Goal: Task Accomplishment & Management: Manage account settings

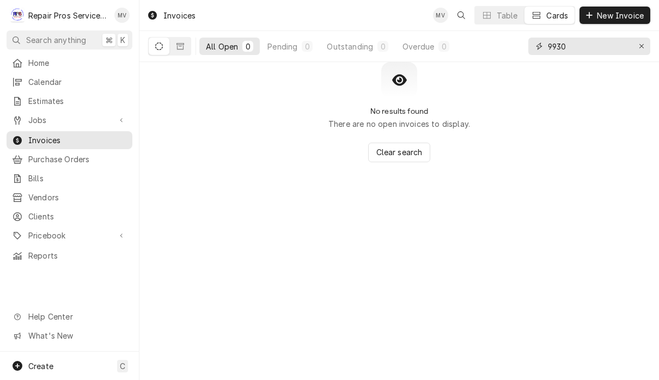
click at [591, 48] on input "9930" at bounding box center [589, 46] width 82 height 17
click at [641, 50] on div "Erase input" at bounding box center [641, 46] width 11 height 11
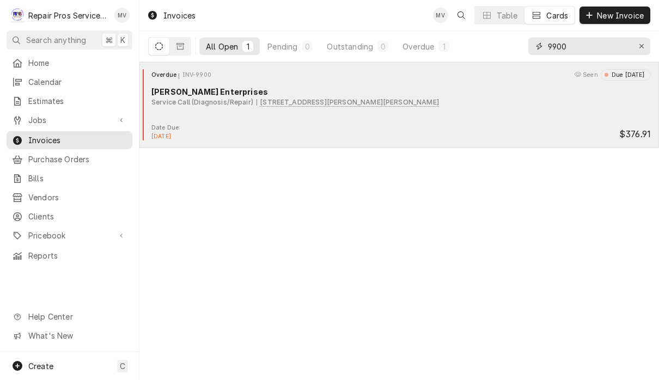
type input "9900"
click at [423, 126] on div "Date Due: Sep 2, 2025 $376.91" at bounding box center [399, 132] width 511 height 17
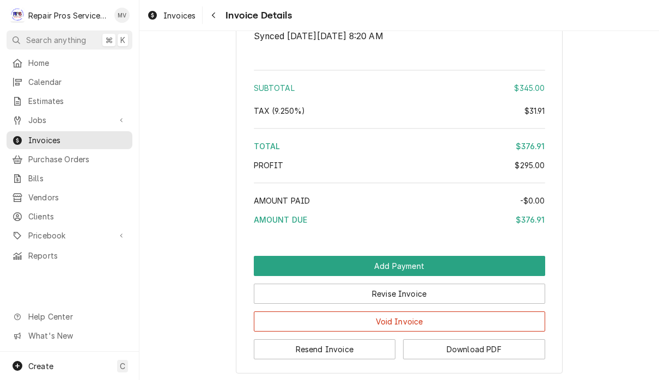
scroll to position [1773, 0]
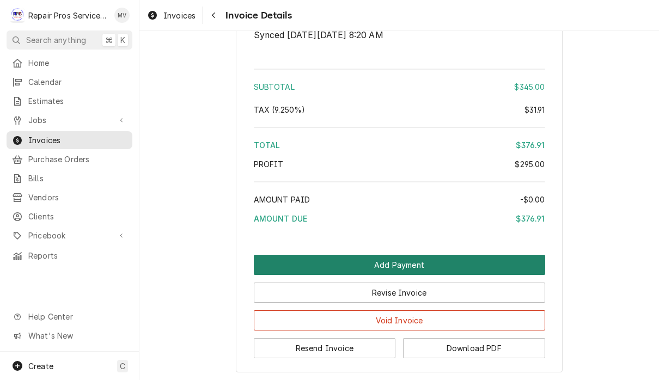
click at [450, 275] on button "Add Payment" at bounding box center [399, 265] width 291 height 20
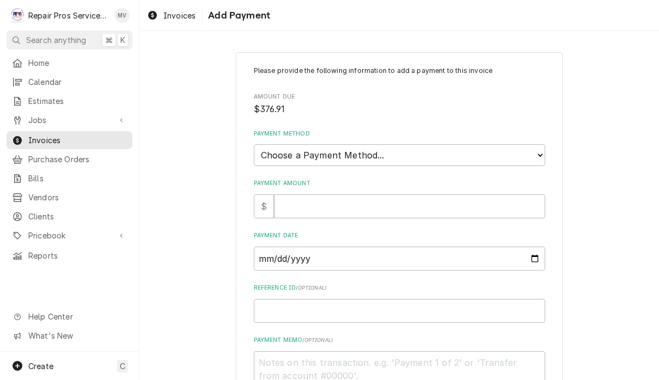
click at [402, 135] on label "Payment Method" at bounding box center [399, 134] width 291 height 9
click at [402, 144] on select "Choose a Payment Method... Cash Check Credit/Debit Card ACH/eCheck Other" at bounding box center [399, 155] width 291 height 22
select select "2"
click at [332, 209] on input "Payment Amount" at bounding box center [409, 206] width 271 height 24
type textarea "x"
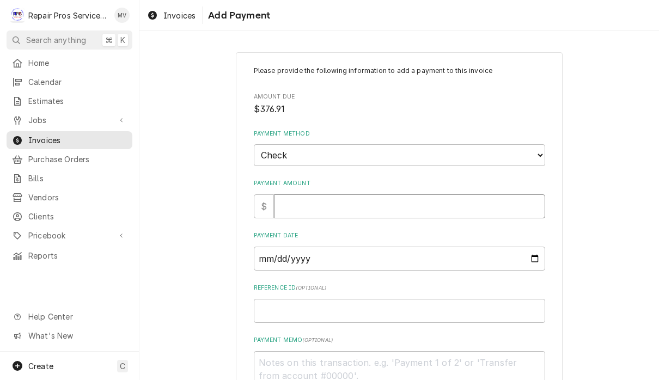
type input "3"
type textarea "x"
type input "37"
type textarea "x"
type input "376"
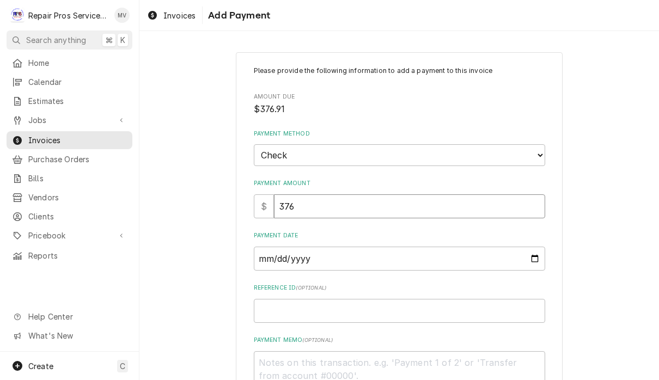
type textarea "x"
type input "376.9"
type textarea "x"
type input "376.91"
click at [339, 258] on input "Payment Date" at bounding box center [399, 259] width 291 height 24
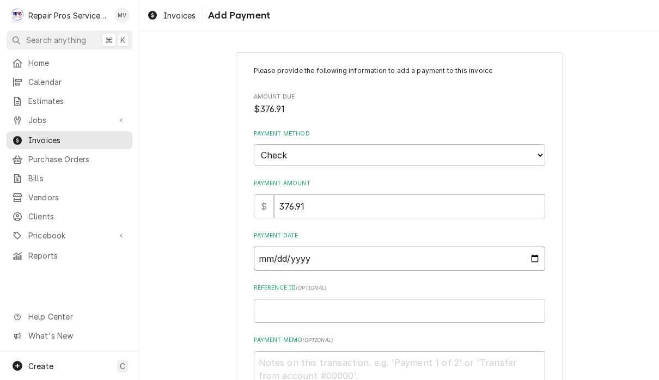
type input "2025-09-11"
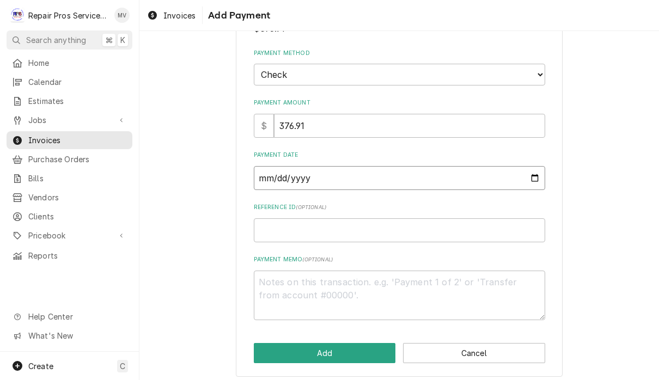
scroll to position [80, 0]
click at [341, 225] on input "Reference ID ( optional )" at bounding box center [399, 231] width 291 height 24
type textarea "x"
type input "9"
type textarea "x"
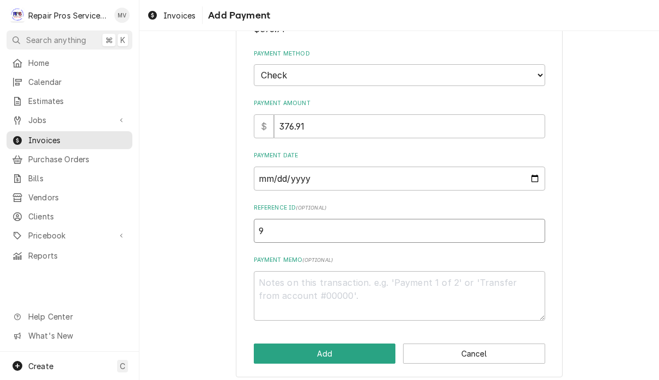
type input "99"
type textarea "x"
type input "990"
type textarea "x"
type input "9900"
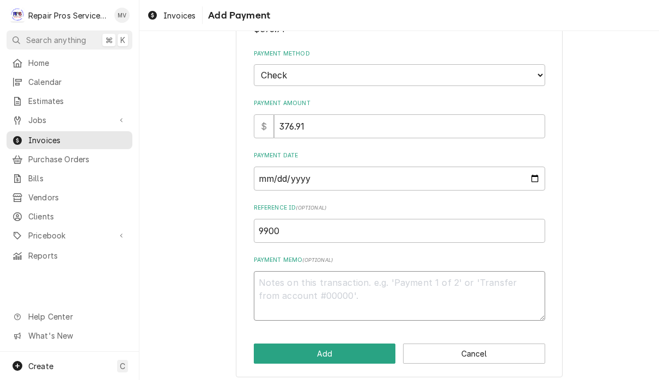
click at [324, 295] on textarea "Payment Memo ( optional )" at bounding box center [399, 296] width 291 height 50
type textarea "x"
type textarea "3"
type textarea "x"
type textarea "32"
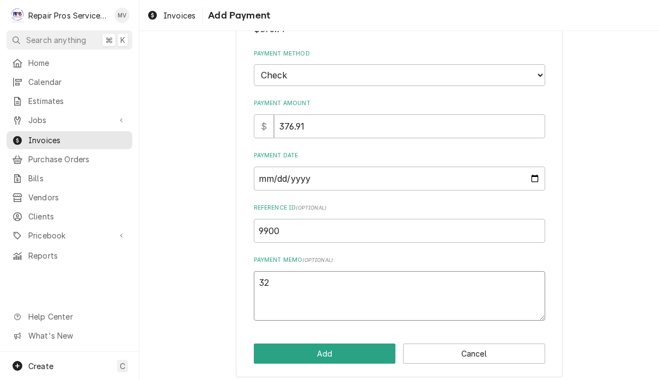
type textarea "x"
type textarea "322"
type textarea "x"
type textarea "3224"
type textarea "x"
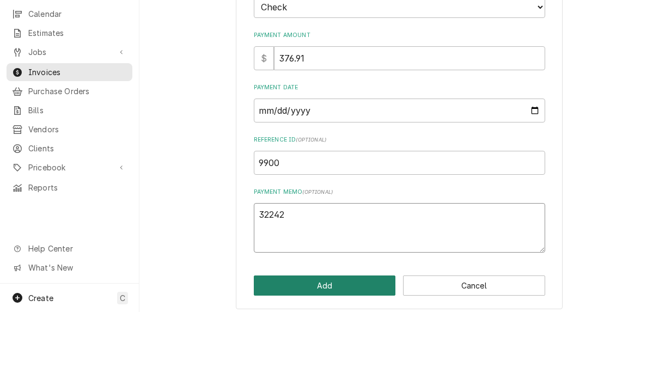
type textarea "32242"
click at [350, 344] on button "Add" at bounding box center [325, 354] width 142 height 20
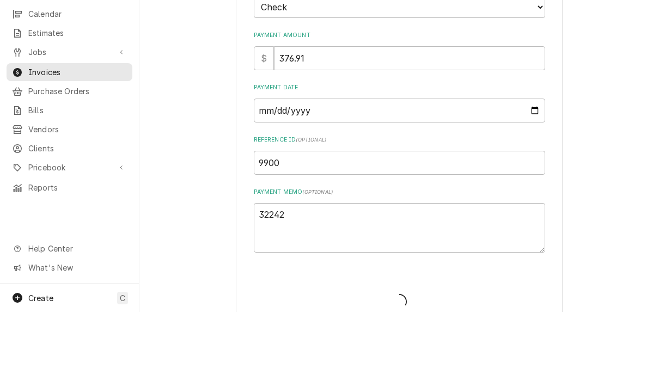
type textarea "x"
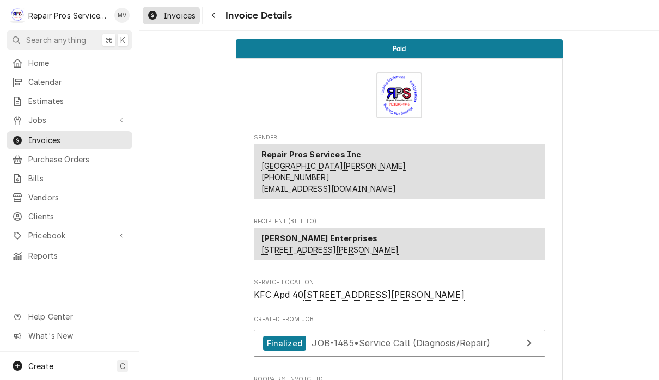
click at [184, 14] on span "Invoices" at bounding box center [179, 15] width 32 height 11
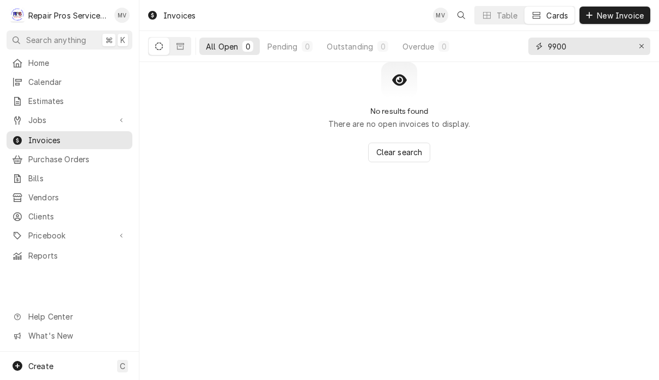
click at [578, 53] on input "9900" at bounding box center [589, 46] width 82 height 17
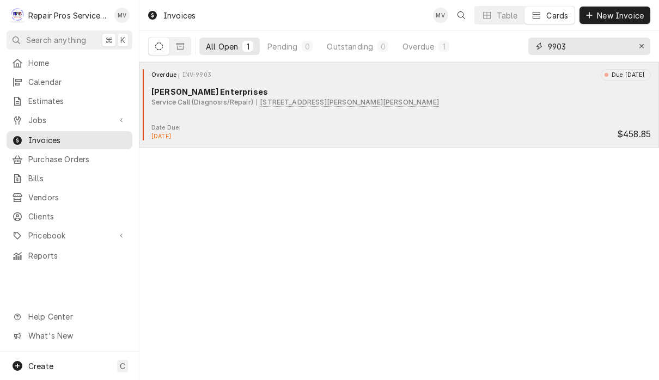
type input "9903"
click at [433, 119] on div "Overdue INV-9903 Due 10 days ago Fulenwider Enterprises Service Call (Diagnosis…" at bounding box center [399, 96] width 511 height 54
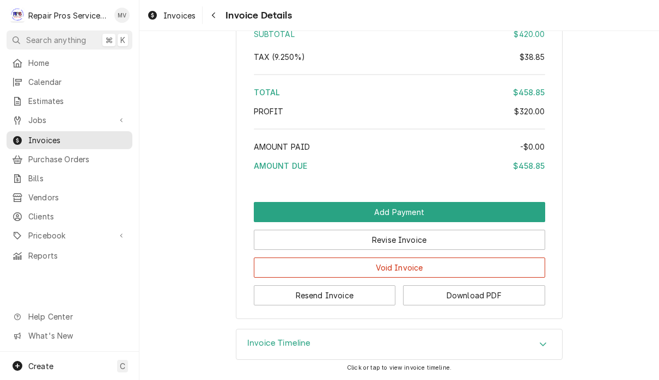
scroll to position [2075, 0]
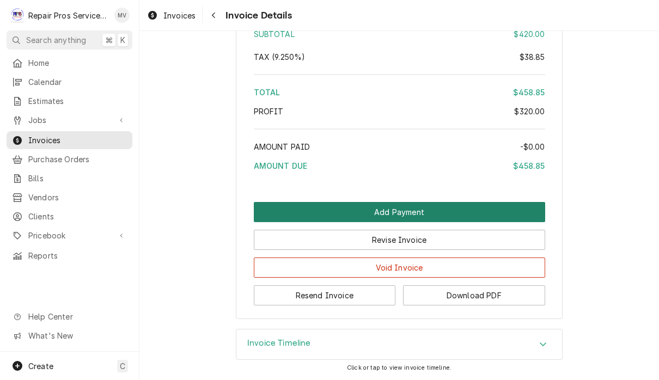
click at [454, 209] on button "Add Payment" at bounding box center [399, 212] width 291 height 20
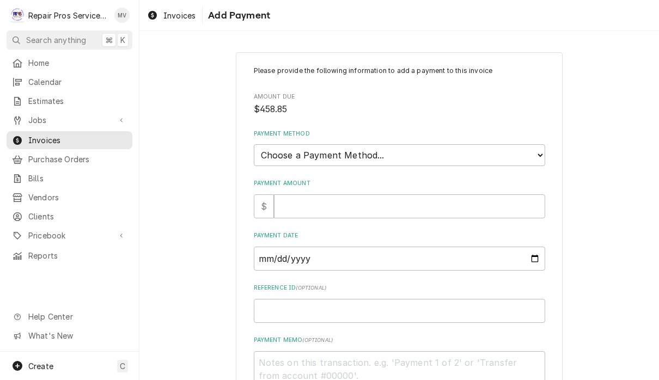
click at [409, 150] on select "Choose a Payment Method... Cash Check Credit/Debit Card ACH/eCheck Other" at bounding box center [399, 155] width 291 height 22
select select "2"
click at [334, 201] on input "Payment Amount" at bounding box center [409, 206] width 271 height 24
type textarea "x"
type input "4"
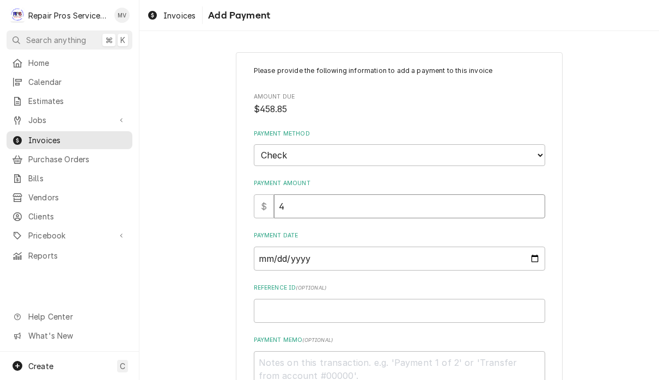
type textarea "x"
type input "45"
type textarea "x"
type input "458"
type textarea "x"
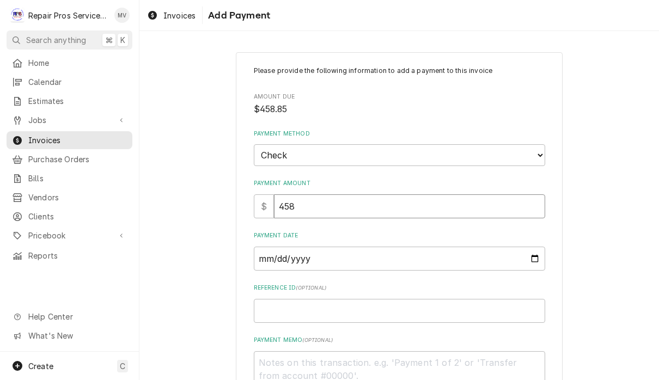
type input "458.8"
type textarea "x"
type input "458.85"
click at [327, 255] on input "Payment Date" at bounding box center [399, 259] width 291 height 24
type input "2025-09-11"
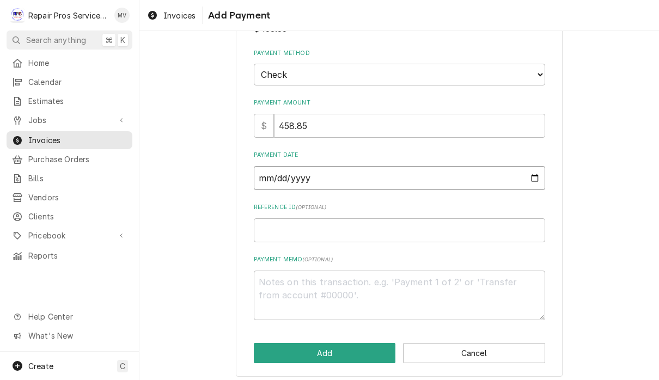
scroll to position [80, 0]
click at [354, 225] on input "Reference ID ( optional )" at bounding box center [399, 231] width 291 height 24
type textarea "x"
type input "9"
type textarea "x"
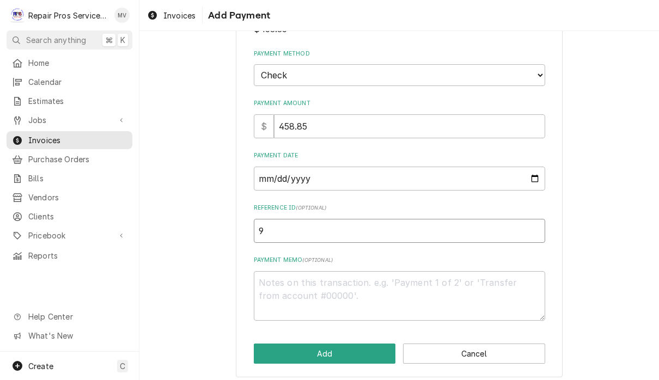
type input "99"
type textarea "x"
type input "990"
type textarea "x"
type input "9903"
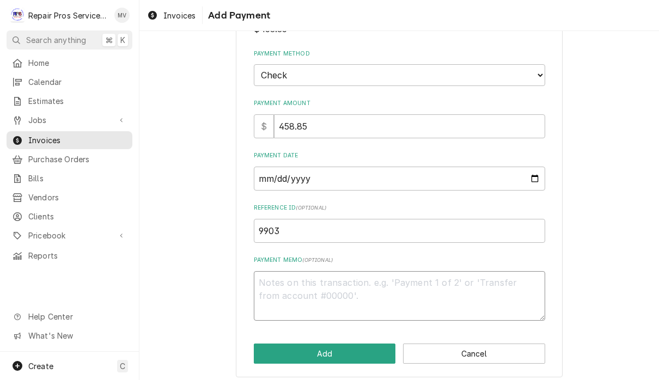
click at [312, 277] on textarea "Payment Memo ( optional )" at bounding box center [399, 296] width 291 height 50
type textarea "x"
type textarea "4"
type textarea "x"
type textarea "45"
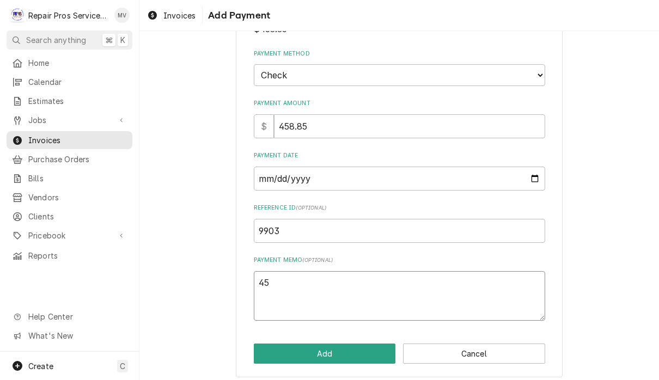
type textarea "x"
type textarea "458"
type textarea "x"
type textarea "458."
type textarea "x"
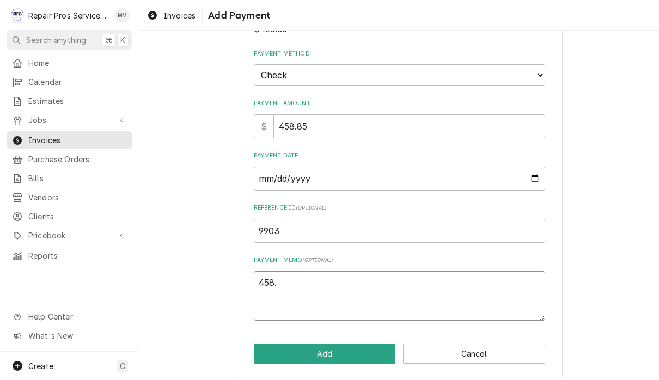
type textarea "458.8"
type textarea "x"
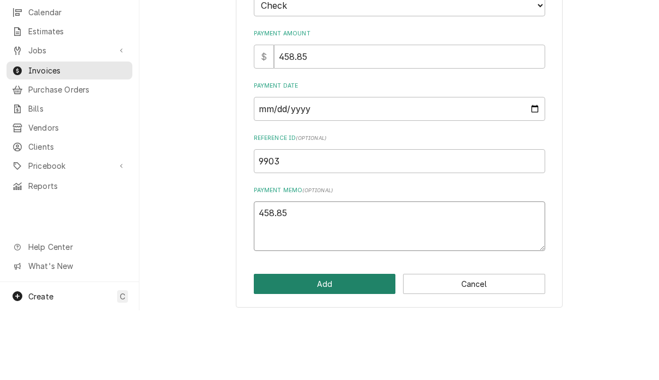
type textarea "458.85"
click at [347, 344] on button "Add" at bounding box center [325, 354] width 142 height 20
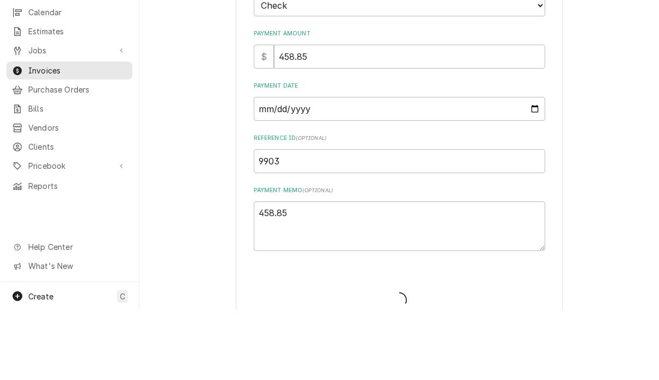
type textarea "x"
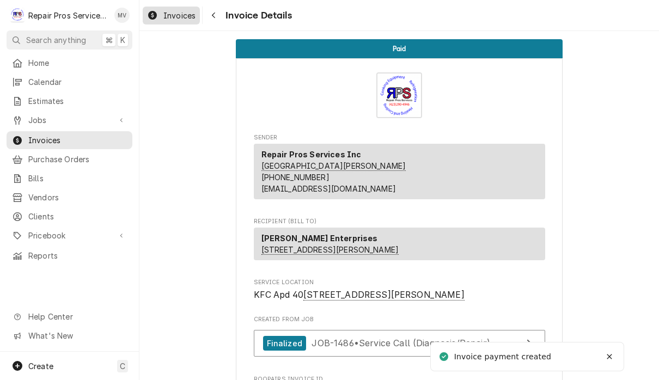
click at [184, 20] on span "Invoices" at bounding box center [179, 15] width 32 height 11
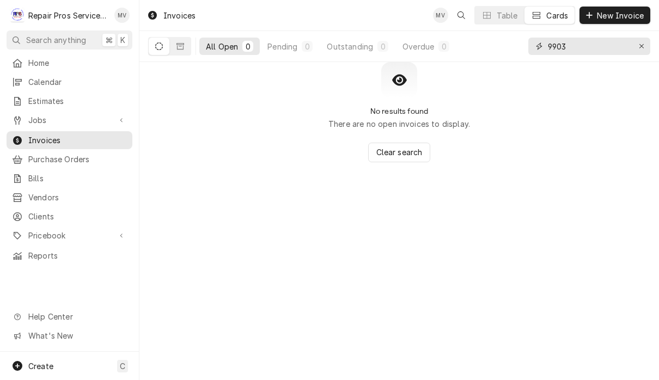
click at [586, 53] on input "9903" at bounding box center [589, 46] width 82 height 17
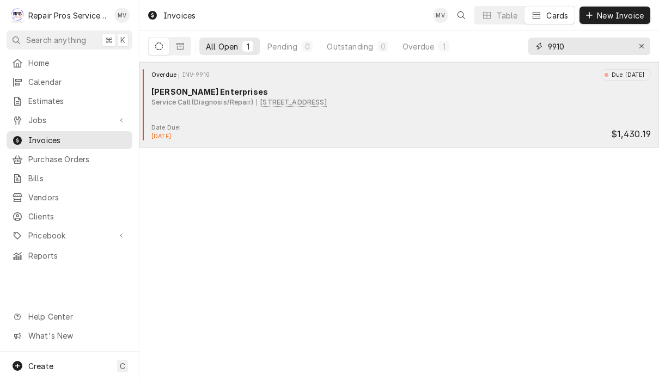
type input "9910"
click at [466, 114] on div "Overdue INV-9910 Due 6 days ago Fulenwider Enterprises Service Call (Diagnosis/…" at bounding box center [399, 96] width 511 height 54
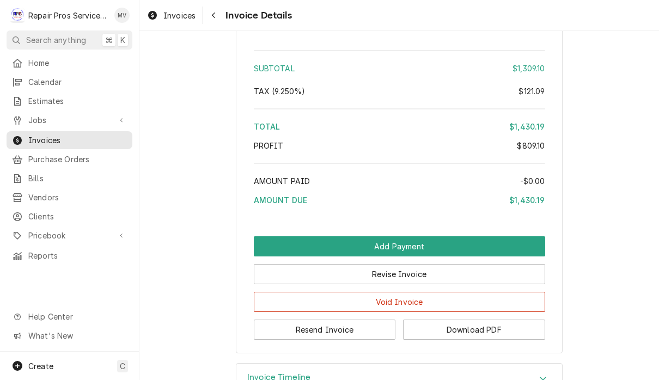
scroll to position [2153, 0]
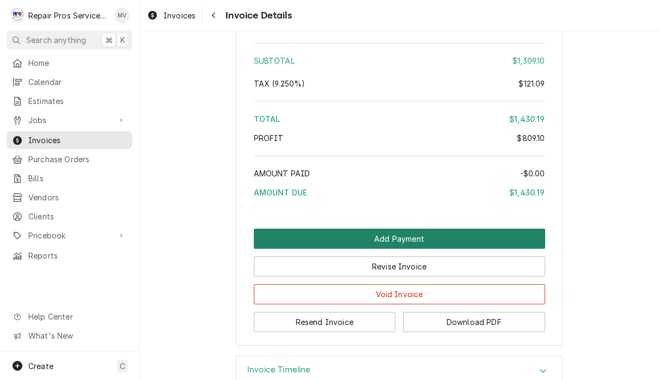
click at [455, 249] on button "Add Payment" at bounding box center [399, 239] width 291 height 20
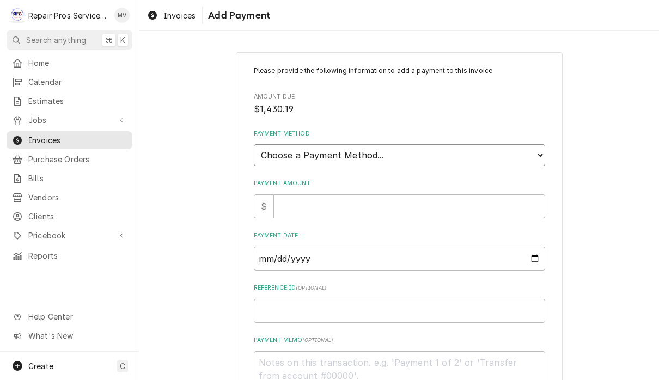
click at [408, 149] on select "Choose a Payment Method... Cash Check Credit/Debit Card ACH/eCheck Other" at bounding box center [399, 155] width 291 height 22
select select "2"
click at [375, 199] on input "Payment Amount" at bounding box center [409, 206] width 271 height 24
type textarea "x"
type input "1"
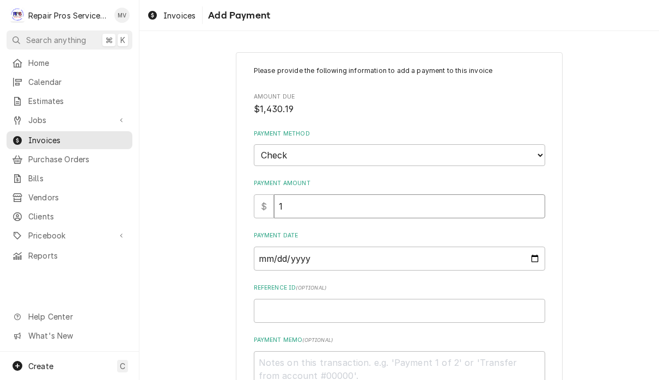
type textarea "x"
type input "13"
type textarea "x"
type input "1"
type textarea "x"
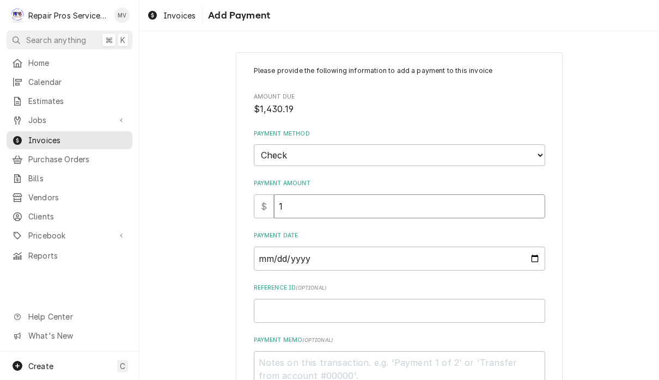
type input "14"
type textarea "x"
type input "143"
type textarea "x"
type input "1430"
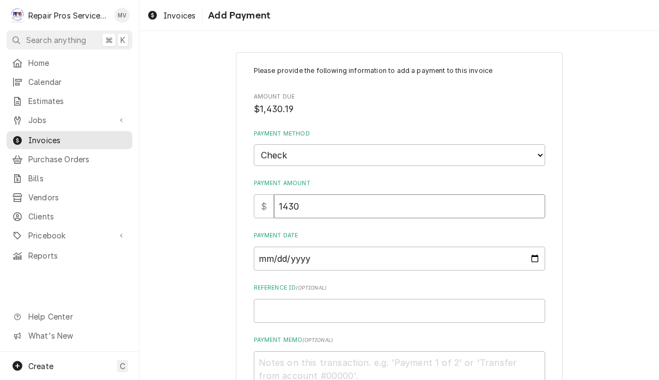
type textarea "x"
type input "1430.1"
type textarea "x"
type input "1430.19"
click at [362, 250] on input "Payment Date" at bounding box center [399, 259] width 291 height 24
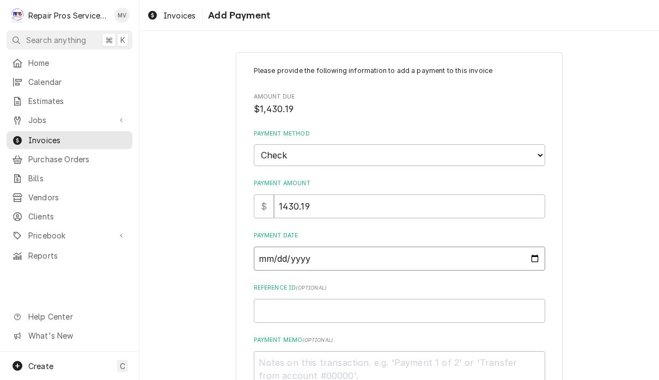
type input "2025-09-11"
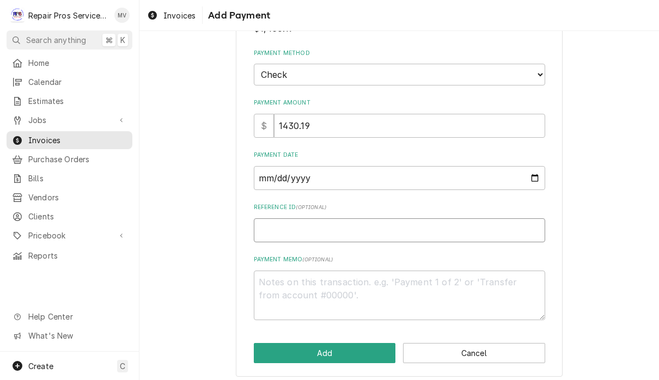
click at [406, 225] on input "Reference ID ( optional )" at bounding box center [399, 230] width 291 height 24
type textarea "x"
type input "9"
type textarea "x"
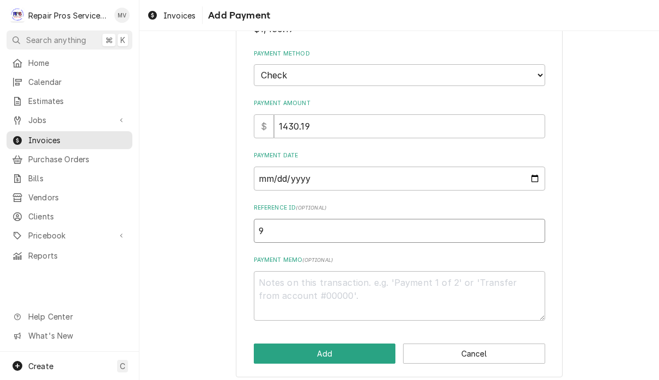
type input "99"
type textarea "x"
type input "991"
type textarea "x"
type input "9910"
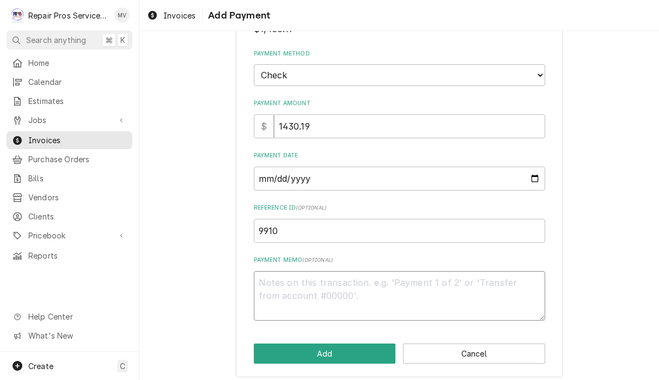
click at [313, 286] on textarea "Payment Memo ( optional )" at bounding box center [399, 296] width 291 height 50
type textarea "x"
type textarea "3"
type textarea "x"
type textarea "32"
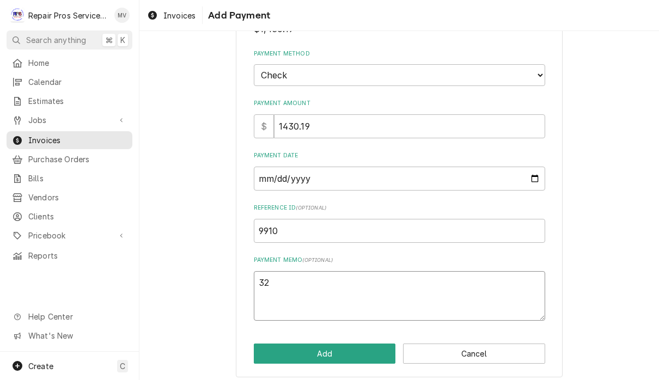
type textarea "x"
type textarea "322"
type textarea "x"
type textarea "3224"
type textarea "x"
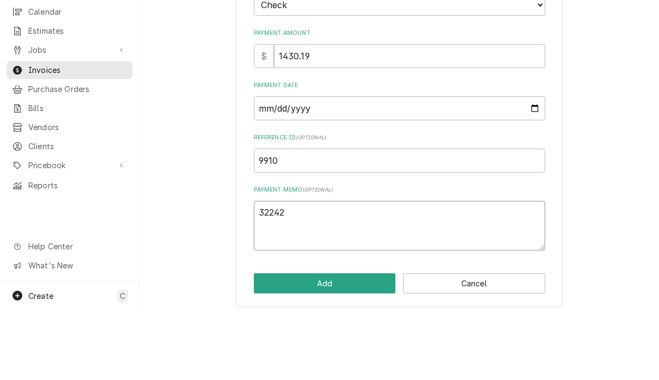
scroll to position [1, 0]
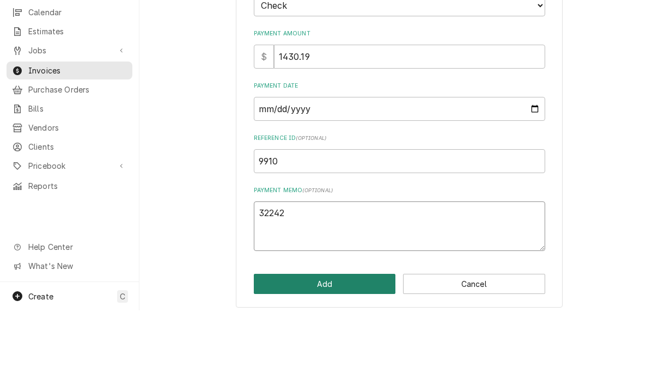
type textarea "32242"
click at [332, 344] on button "Add" at bounding box center [325, 354] width 142 height 20
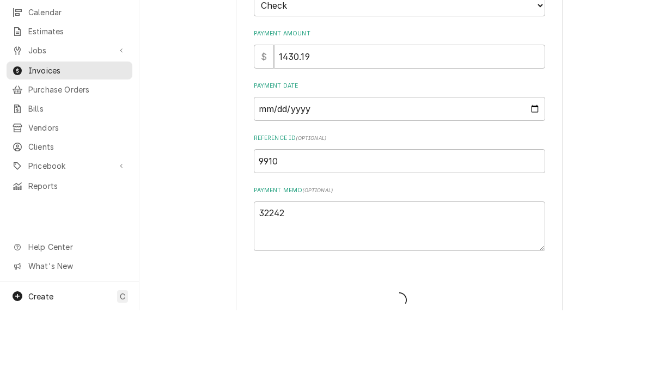
type textarea "x"
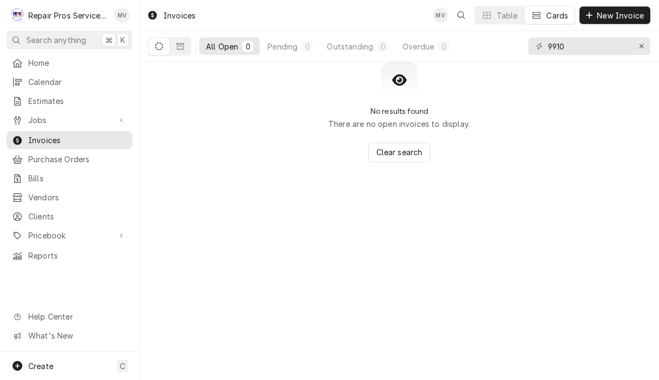
click at [597, 42] on input "9910" at bounding box center [589, 46] width 82 height 17
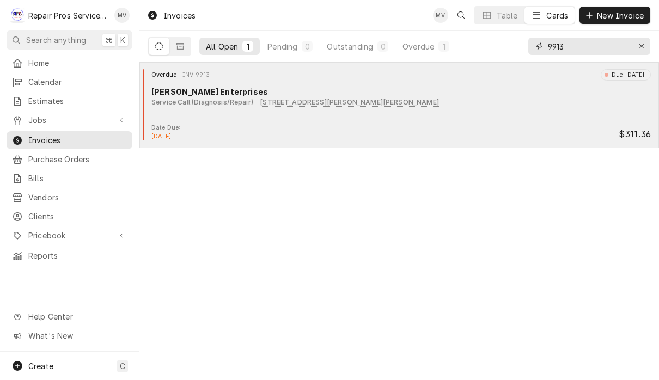
type input "9913"
click at [441, 125] on div "Date Due: [DATE] $311.36" at bounding box center [399, 132] width 511 height 17
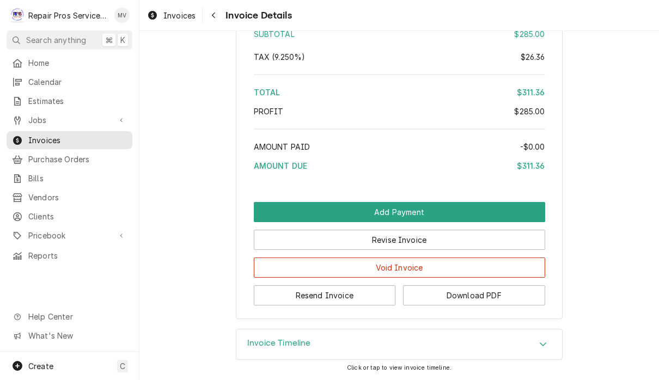
scroll to position [1644, 0]
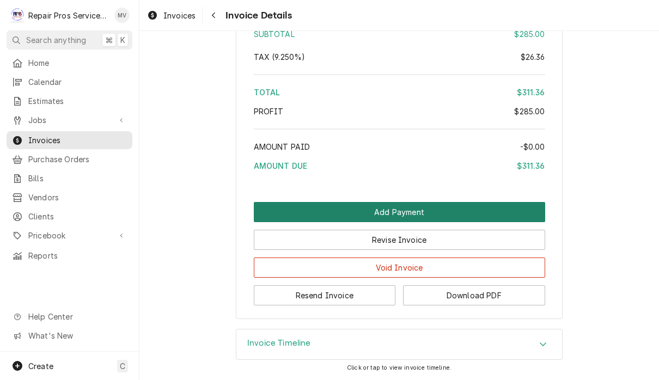
click at [440, 213] on button "Add Payment" at bounding box center [399, 212] width 291 height 20
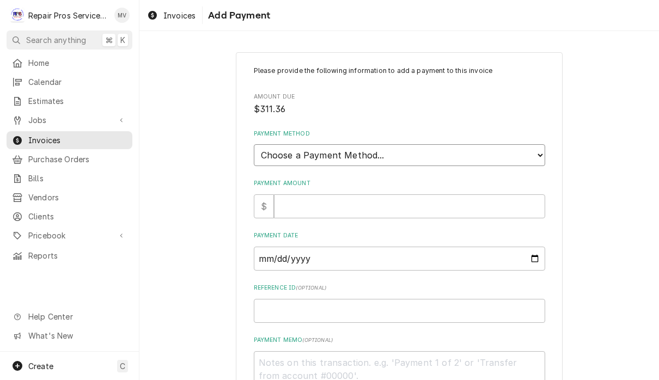
click at [419, 150] on select "Choose a Payment Method... Cash Check Credit/Debit Card ACH/eCheck Other" at bounding box center [399, 155] width 291 height 22
select select "2"
click at [378, 197] on input "Payment Amount" at bounding box center [409, 206] width 271 height 24
type textarea "x"
type input "3"
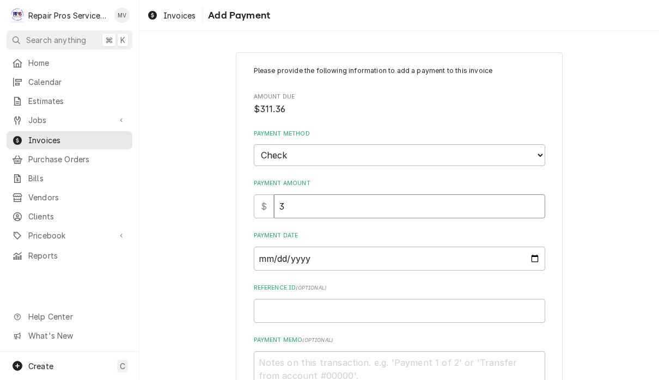
type textarea "x"
type input "31"
type textarea "x"
type input "311"
type textarea "x"
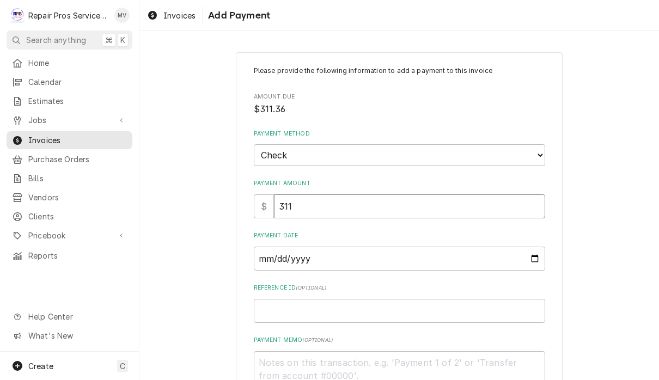
type input "311.3"
type textarea "x"
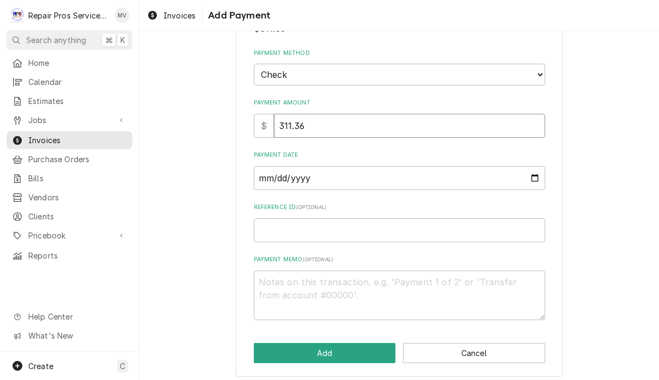
scroll to position [80, 0]
type input "311.36"
click at [487, 172] on input "Payment Date" at bounding box center [399, 179] width 291 height 24
type input "2025-09-11"
click at [373, 227] on input "Reference ID ( optional )" at bounding box center [399, 231] width 291 height 24
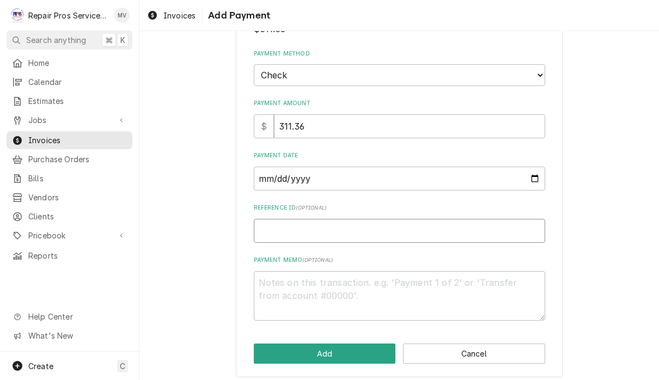
type textarea "x"
type input "9"
type textarea "x"
type input "99"
type textarea "x"
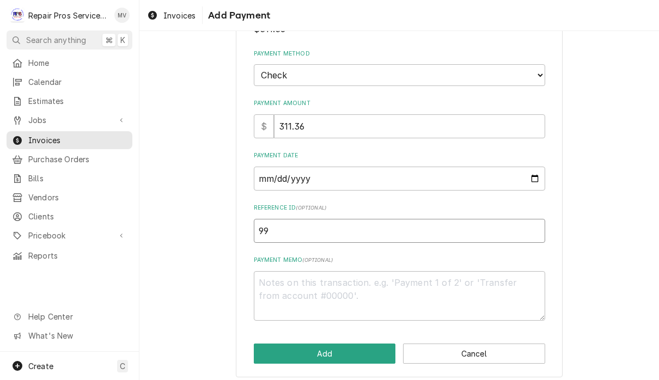
type input "991"
type textarea "x"
type input "9913"
click at [310, 279] on textarea "Payment Memo ( optional )" at bounding box center [399, 296] width 291 height 50
type textarea "x"
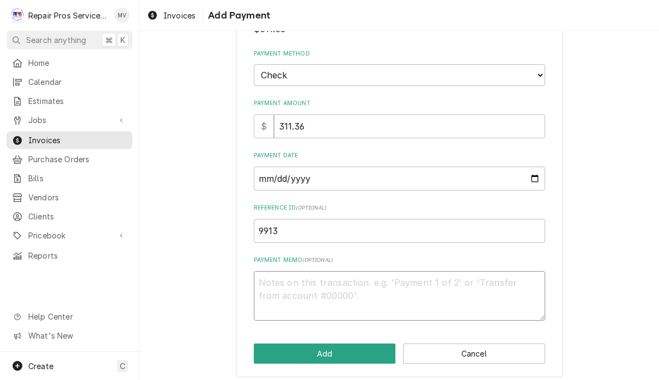
type textarea "3"
type textarea "x"
type textarea "32"
type textarea "x"
type textarea "322"
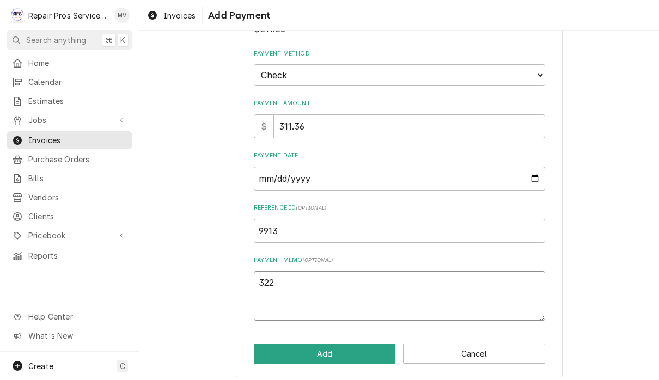
type textarea "x"
type textarea "3224"
type textarea "x"
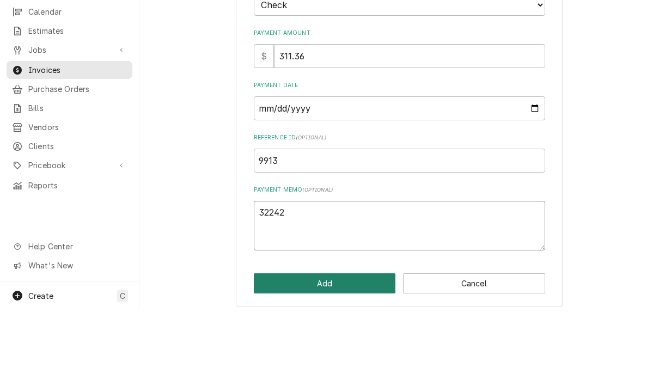
type textarea "32242"
click at [337, 344] on button "Add" at bounding box center [325, 354] width 142 height 20
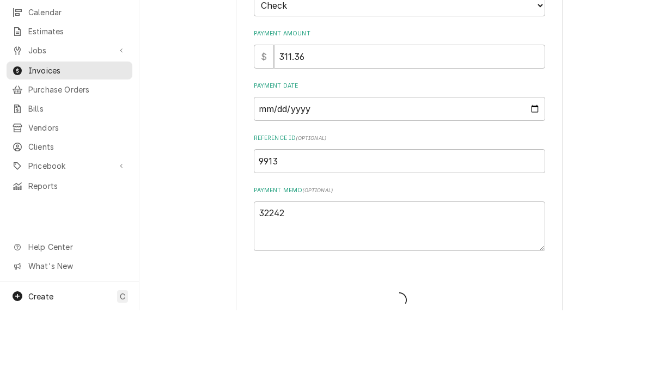
type textarea "x"
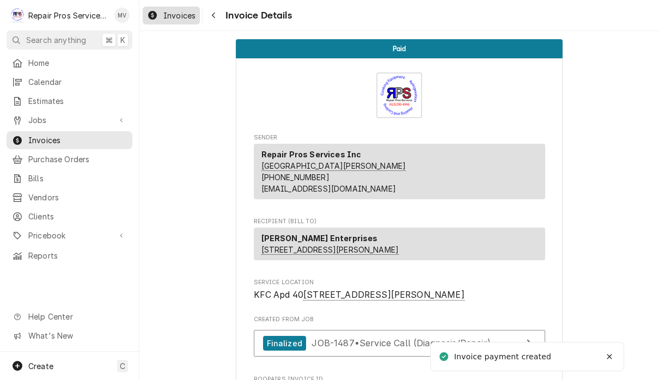
click at [179, 15] on span "Invoices" at bounding box center [179, 15] width 32 height 11
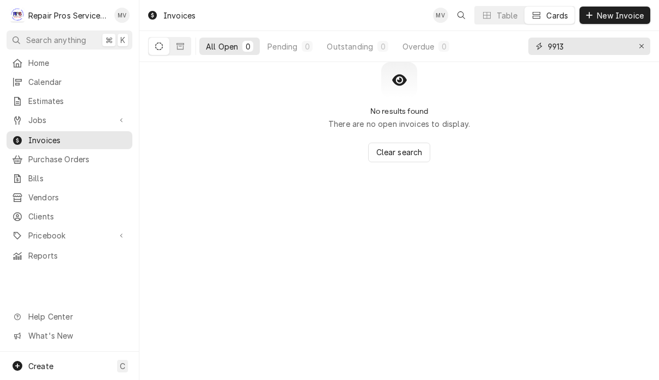
click at [590, 45] on input "9913" at bounding box center [589, 46] width 82 height 17
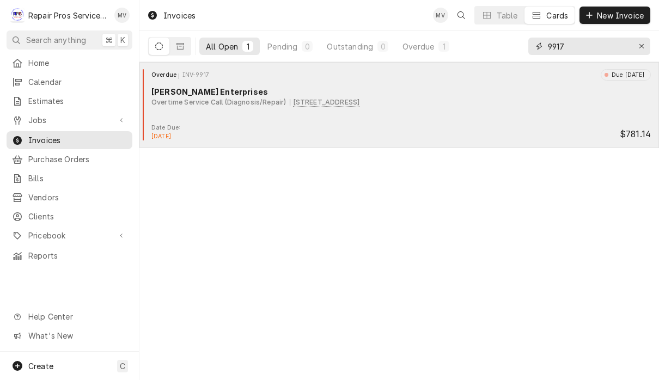
type input "9917"
click at [432, 122] on div "Overdue INV-9917 Due 4 days ago Fulenwider Enterprises Overtime Service Call (D…" at bounding box center [399, 96] width 511 height 54
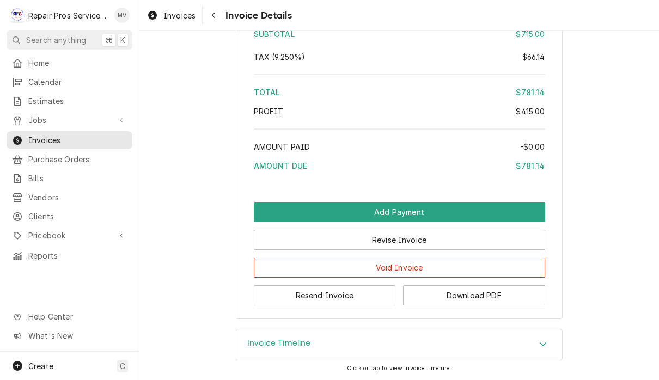
scroll to position [2120, 0]
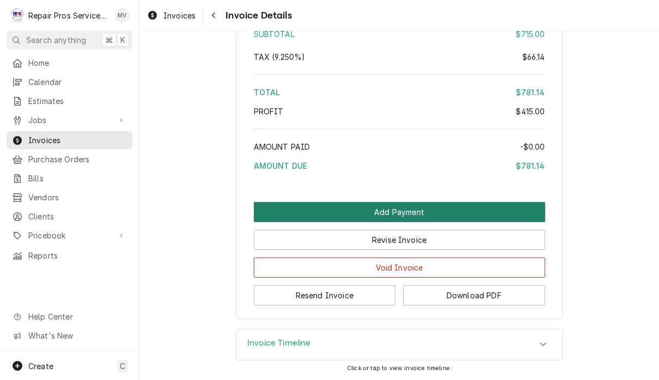
click at [454, 210] on button "Add Payment" at bounding box center [399, 212] width 291 height 20
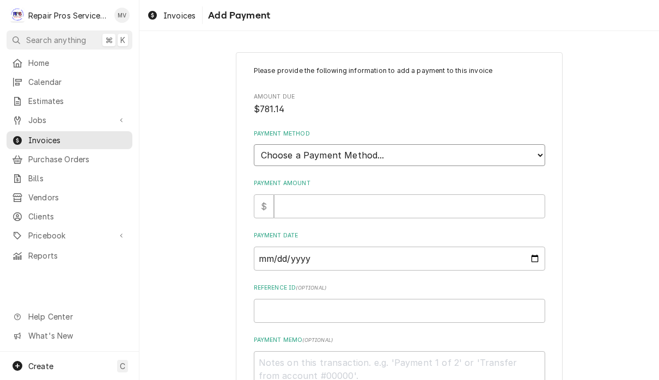
click at [426, 151] on select "Choose a Payment Method... Cash Check Credit/Debit Card ACH/eCheck Other" at bounding box center [399, 155] width 291 height 22
select select "2"
click at [418, 198] on input "Payment Amount" at bounding box center [409, 206] width 271 height 24
click at [418, 197] on input "Payment Amount" at bounding box center [409, 206] width 271 height 24
type textarea "x"
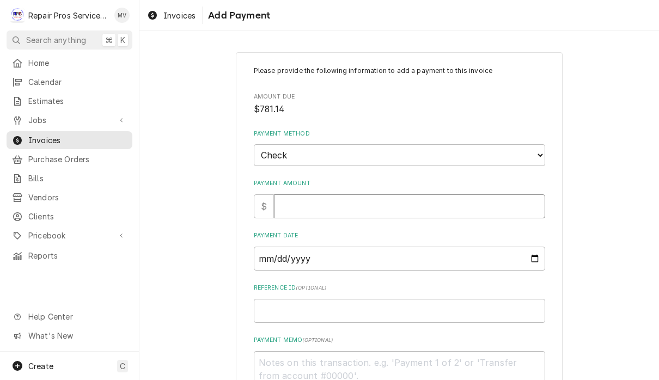
type input "7"
type textarea "x"
type input "78"
type textarea "x"
type input "781"
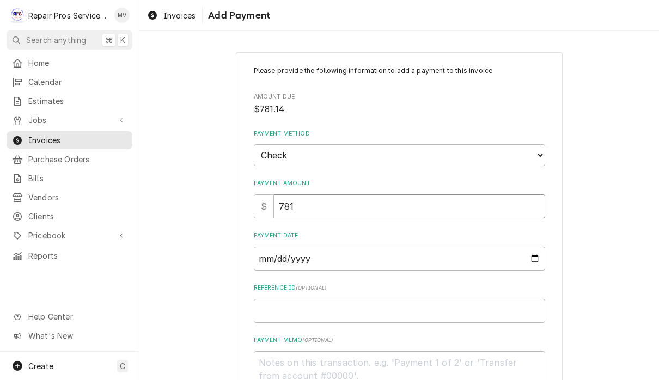
type textarea "x"
type input "781.1"
type textarea "x"
type input "781.14"
click at [317, 247] on input "Payment Date" at bounding box center [399, 259] width 291 height 24
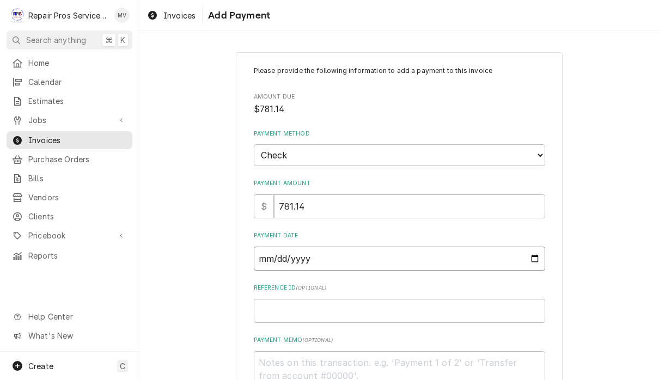
type input "2025-09-11"
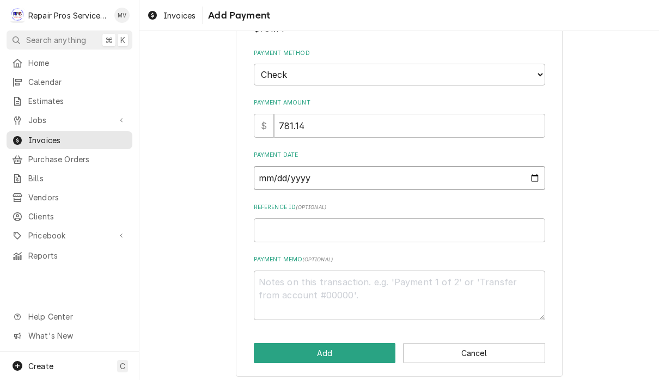
scroll to position [80, 0]
click at [333, 230] on input "Reference ID ( optional )" at bounding box center [399, 231] width 291 height 24
type textarea "x"
type input "9"
type textarea "x"
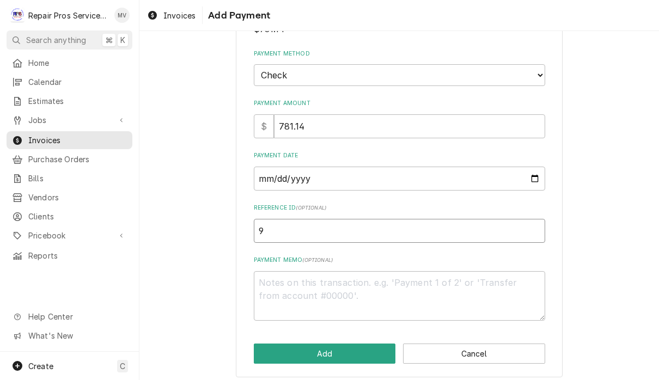
type input "99"
type textarea "x"
type input "991"
type textarea "x"
type input "9917"
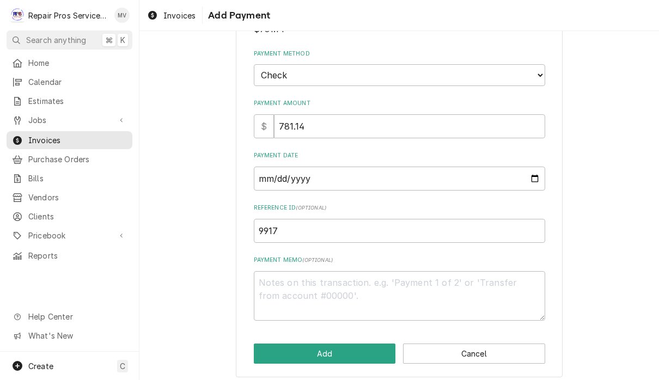
click at [349, 280] on textarea "Payment Memo ( optional )" at bounding box center [399, 296] width 291 height 50
type textarea "x"
type textarea "3"
type textarea "x"
type textarea "32"
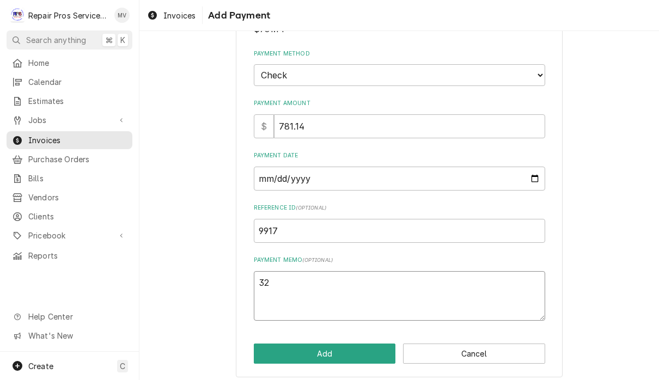
type textarea "x"
type textarea "322"
type textarea "x"
type textarea "3224"
type textarea "x"
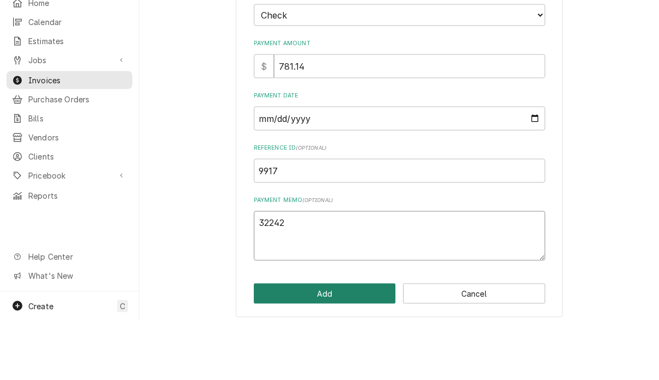
type textarea "32242"
click at [350, 344] on button "Add" at bounding box center [325, 354] width 142 height 20
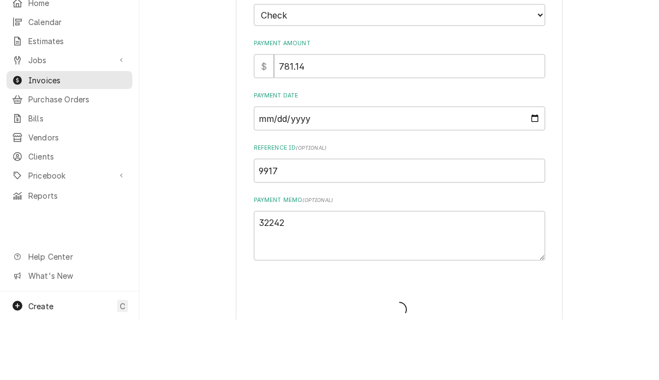
type textarea "x"
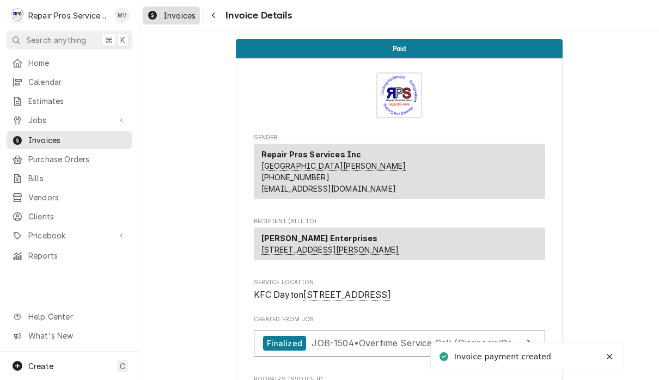
click at [182, 20] on span "Invoices" at bounding box center [179, 15] width 32 height 11
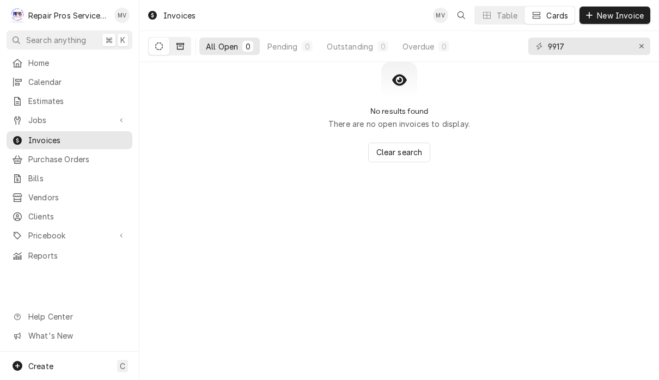
click at [190, 40] on button "Dynamic Content Wrapper" at bounding box center [180, 46] width 21 height 17
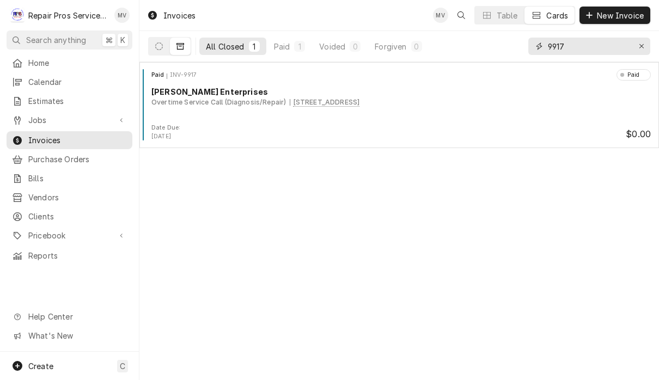
click at [587, 47] on input "9917" at bounding box center [589, 46] width 82 height 17
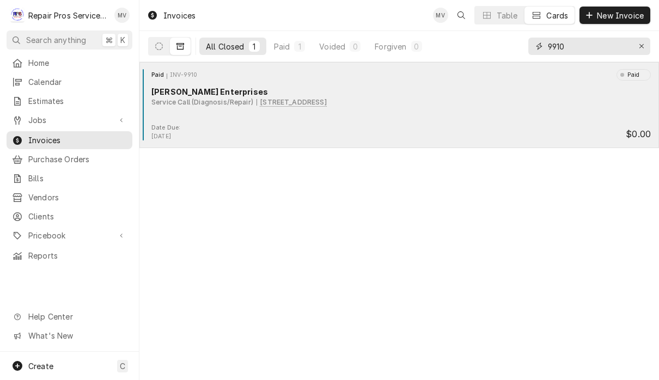
type input "9910"
click at [465, 117] on div "Paid INV-9910 Paid Fulenwider Enterprises Service Call (Diagnosis/Repair) 3586 …" at bounding box center [399, 96] width 511 height 54
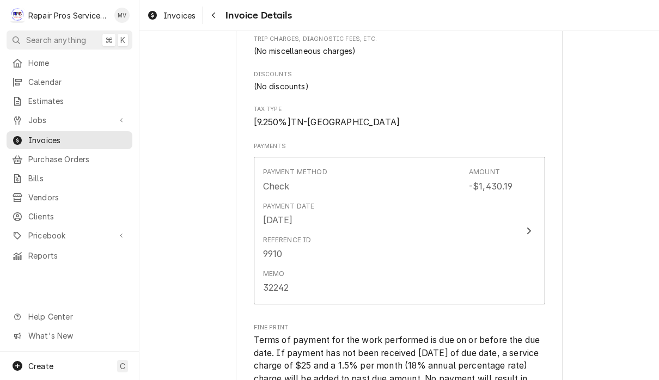
scroll to position [1972, 0]
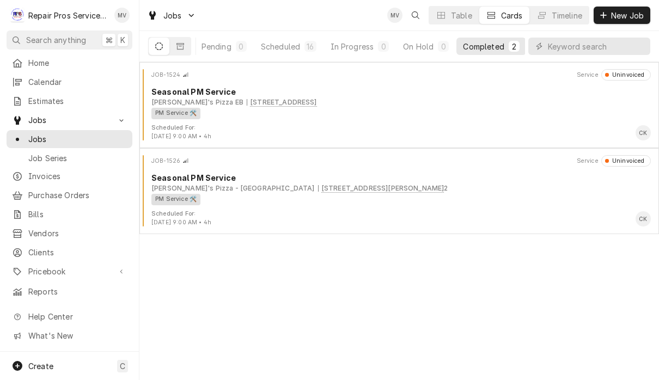
scroll to position [0, 67]
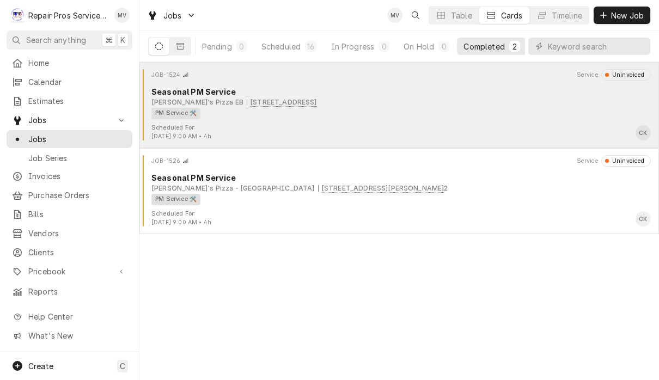
click at [412, 115] on div "PM Service 🛠️" at bounding box center [397, 113] width 492 height 11
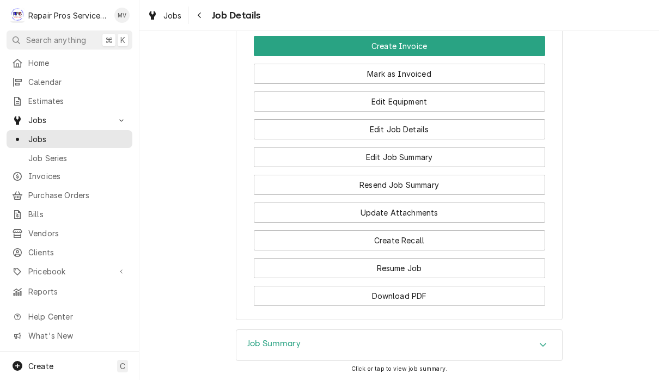
scroll to position [824, 0]
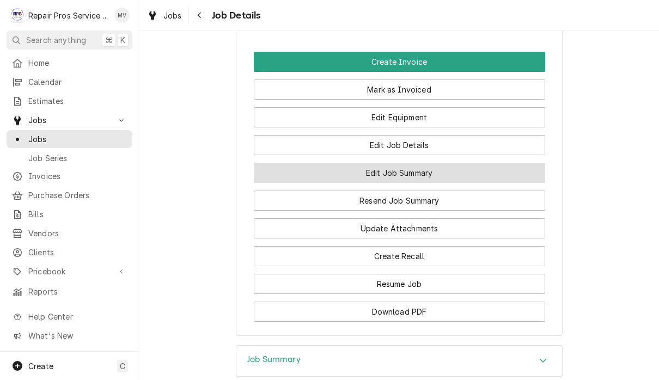
click at [451, 175] on button "Edit Job Summary" at bounding box center [399, 173] width 291 height 20
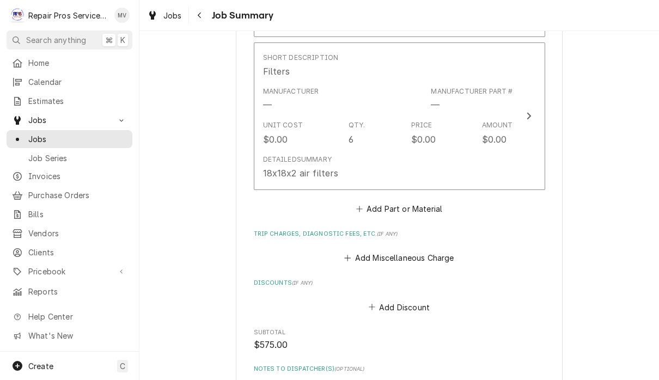
scroll to position [1097, 0]
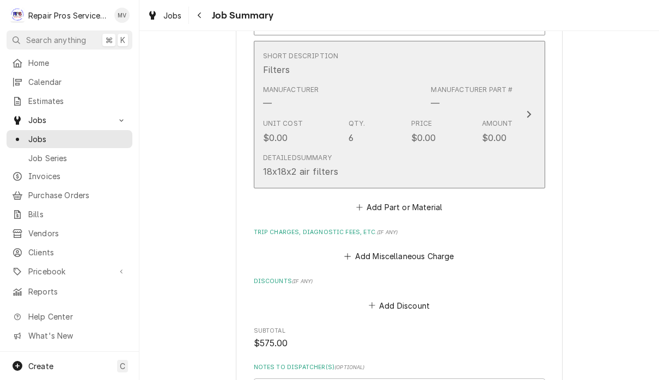
click at [530, 113] on icon "Update Line Item" at bounding box center [529, 114] width 4 height 7
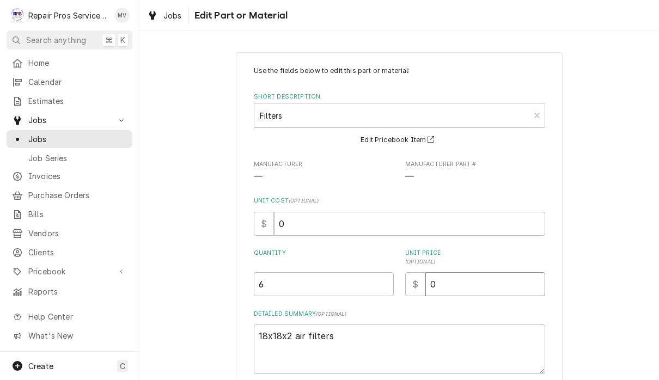
click at [469, 290] on input "0" at bounding box center [485, 284] width 120 height 24
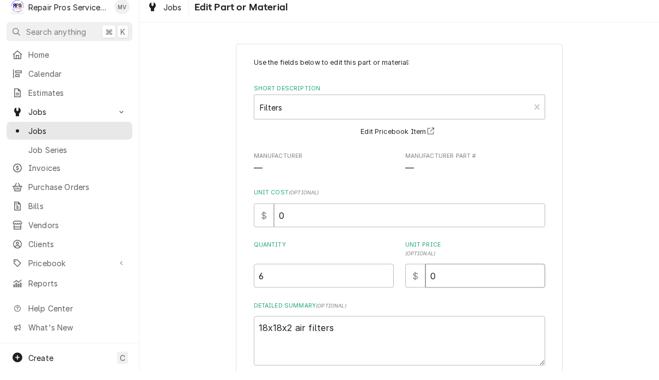
type textarea "x"
type input "1"
type textarea "x"
type input "15"
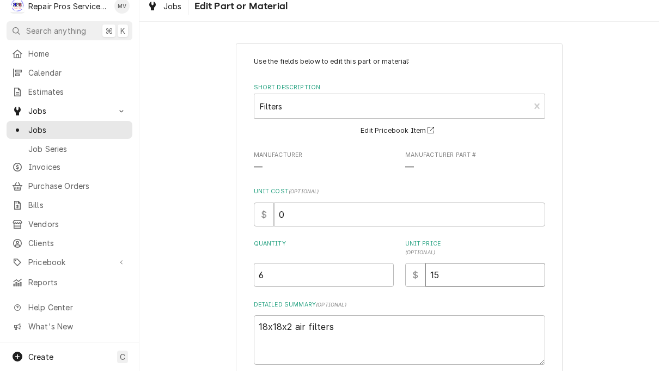
type textarea "x"
type input "15.7"
type textarea "x"
type input "15.75"
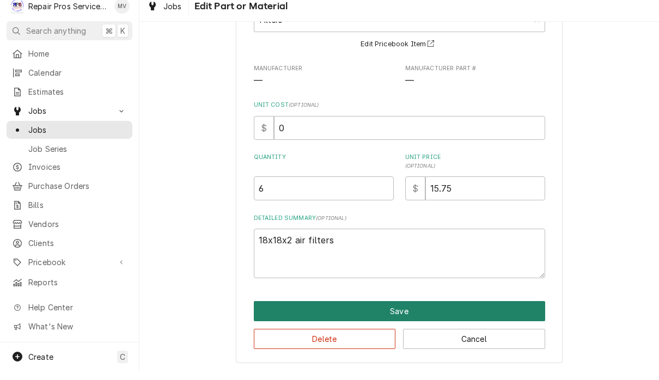
click at [416, 310] on button "Save" at bounding box center [399, 320] width 291 height 20
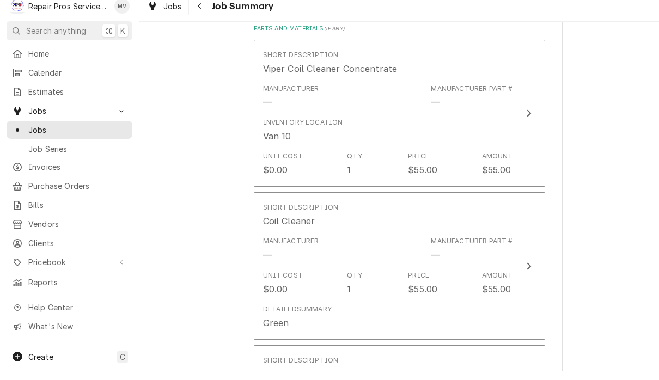
scroll to position [821, 0]
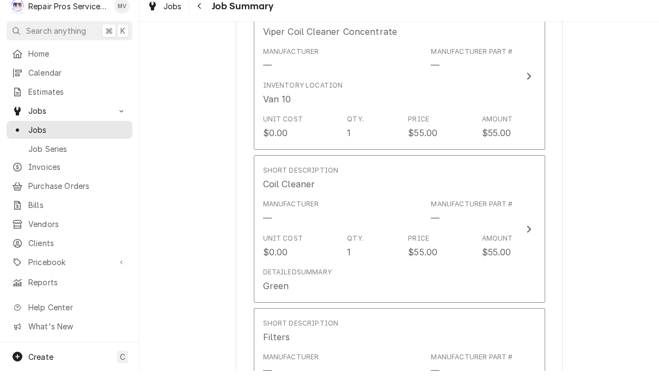
click at [551, 249] on div "Marco's Pizza EB 7794 E Brainerd RD, Chattanooga, TN 37421 Please provide a sum…" at bounding box center [399, 54] width 327 height 1645
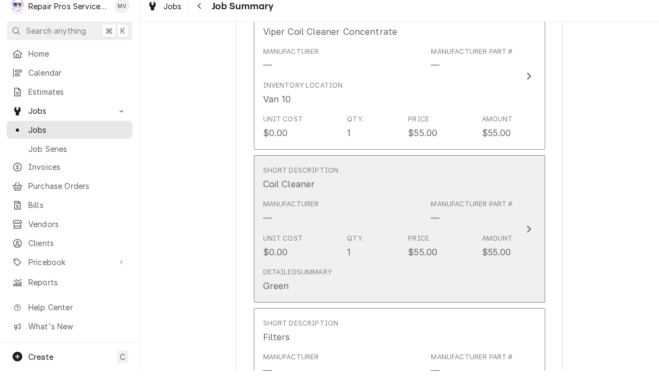
click at [527, 234] on icon "Update Line Item" at bounding box center [528, 238] width 5 height 9
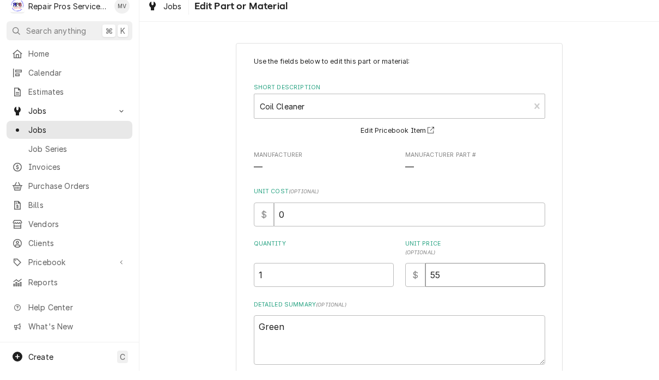
click at [486, 278] on input "55" at bounding box center [485, 284] width 120 height 24
type textarea "x"
type input "5"
type textarea "x"
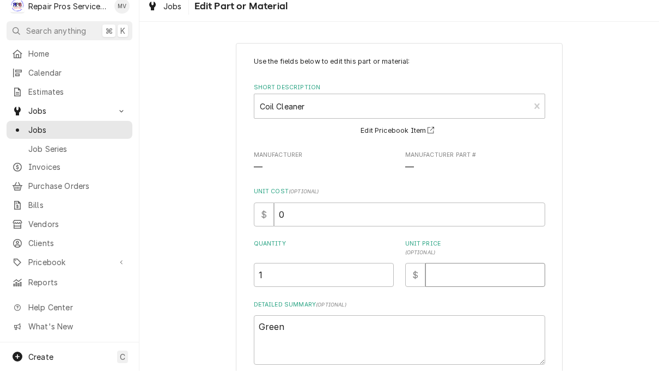
type input "2"
type textarea "x"
type input "25"
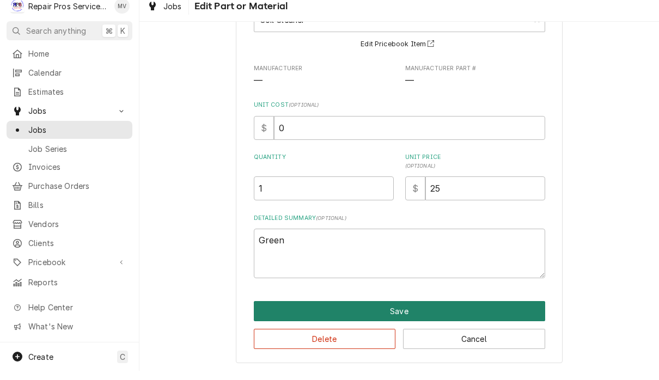
click at [414, 310] on button "Save" at bounding box center [399, 320] width 291 height 20
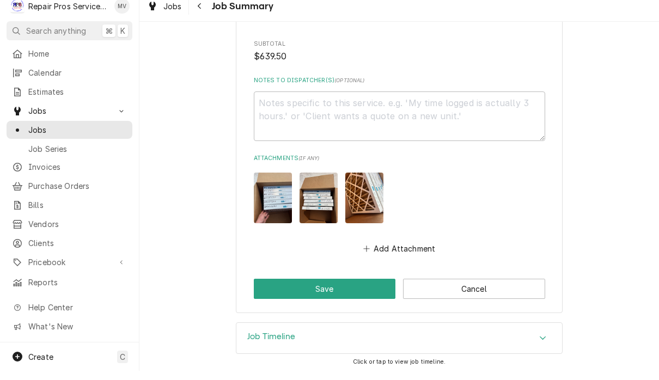
scroll to position [1374, 0]
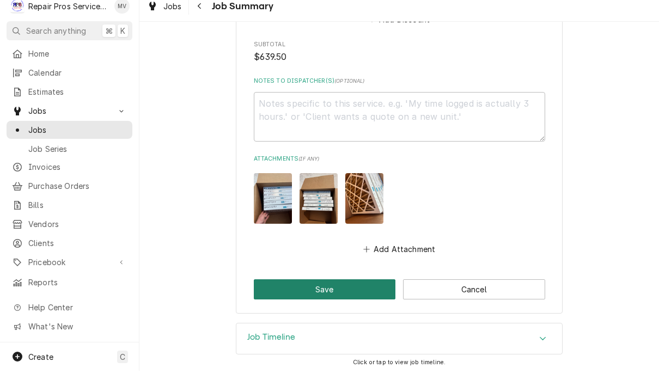
click at [337, 289] on button "Save" at bounding box center [325, 299] width 142 height 20
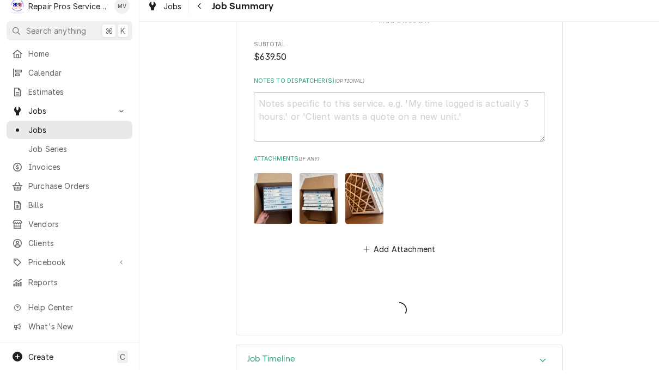
type textarea "x"
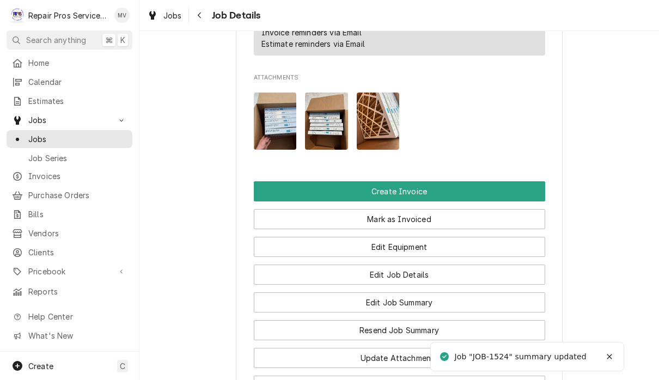
scroll to position [695, 0]
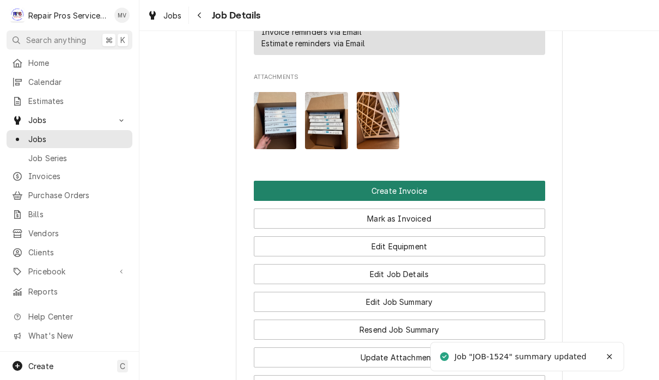
click at [418, 187] on button "Create Invoice" at bounding box center [399, 191] width 291 height 20
click at [434, 189] on button "Create Invoice" at bounding box center [399, 191] width 291 height 20
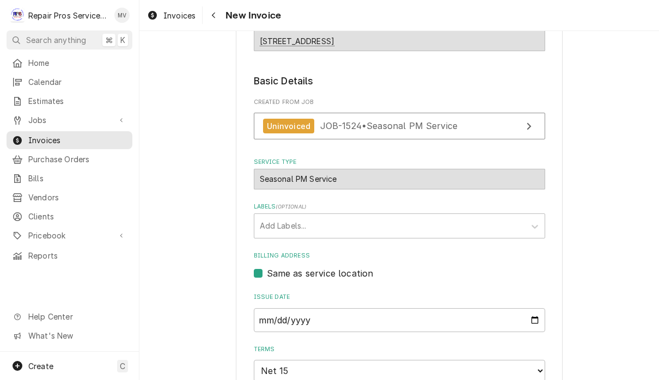
scroll to position [140, 0]
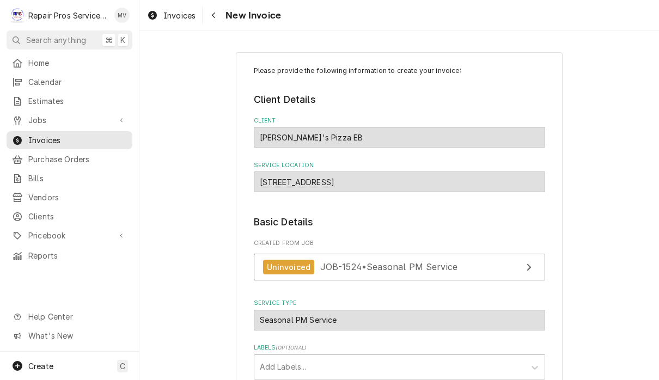
scroll to position [0, 0]
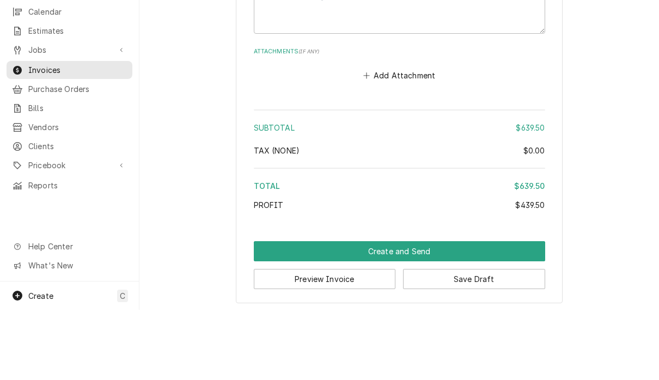
scroll to position [1, 0]
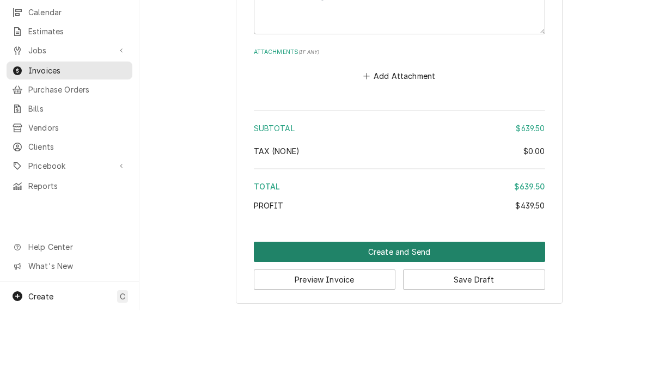
click at [406, 311] on button "Create and Send" at bounding box center [399, 321] width 291 height 20
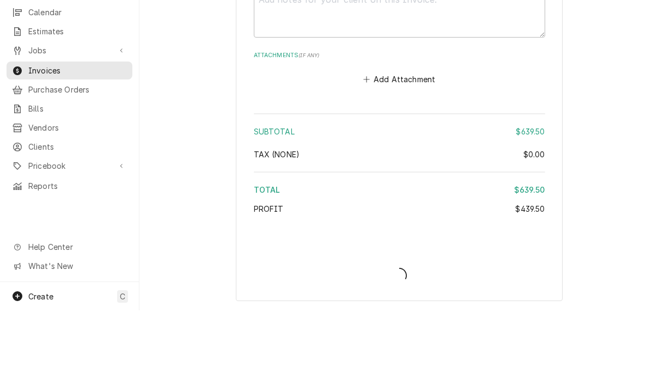
scroll to position [2018, 0]
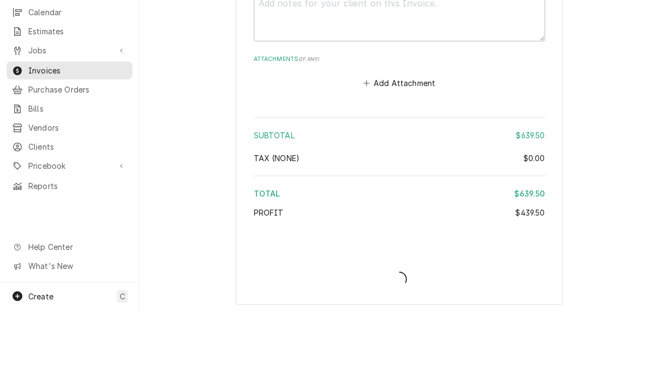
type textarea "x"
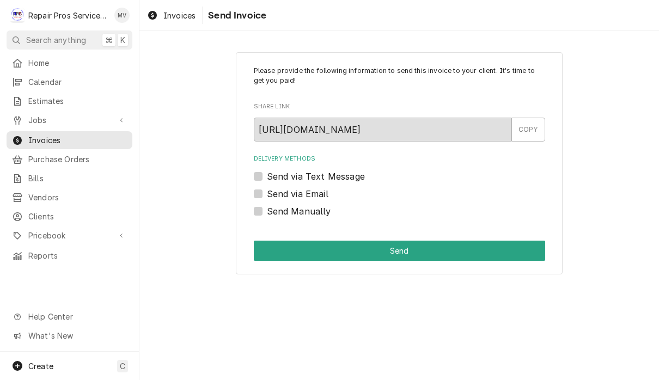
click at [317, 209] on label "Send Manually" at bounding box center [299, 211] width 64 height 13
click at [317, 209] on input "Send Manually" at bounding box center [412, 217] width 291 height 24
checkbox input "true"
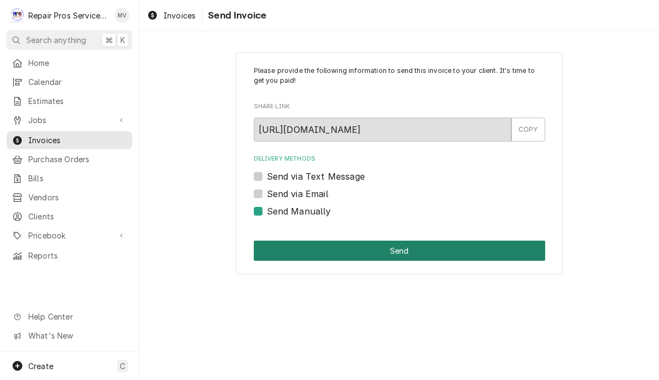
click at [435, 247] on button "Send" at bounding box center [399, 251] width 291 height 20
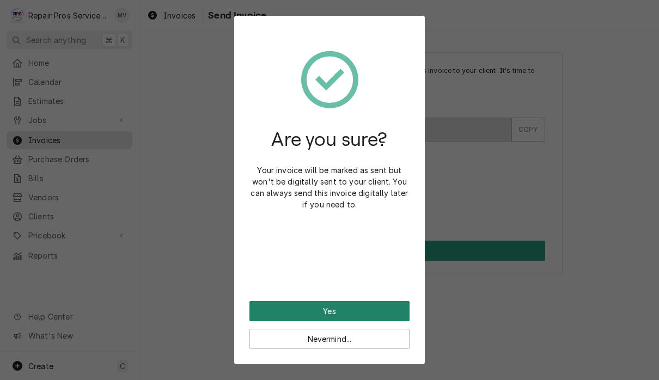
click at [374, 309] on button "Yes" at bounding box center [329, 311] width 160 height 20
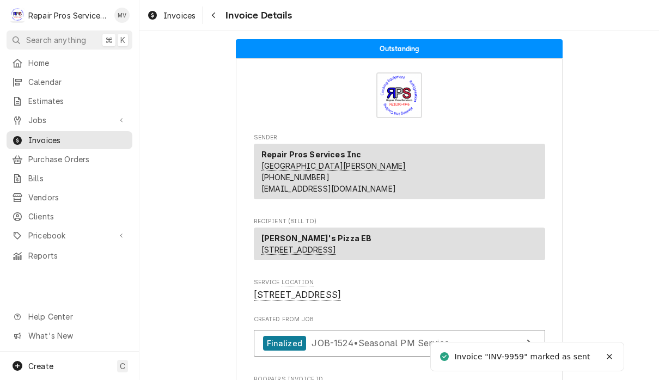
click at [481, 287] on span "Service Location" at bounding box center [399, 282] width 291 height 9
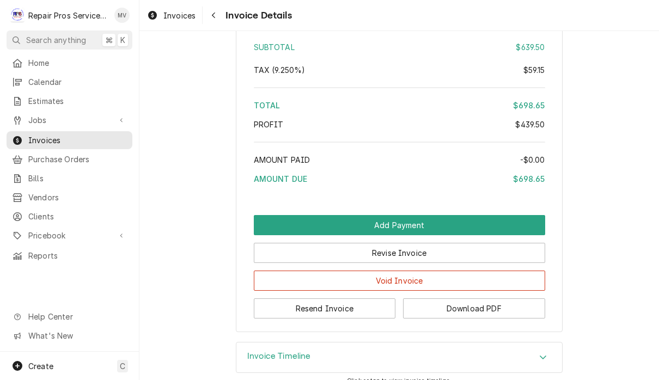
scroll to position [1976, 0]
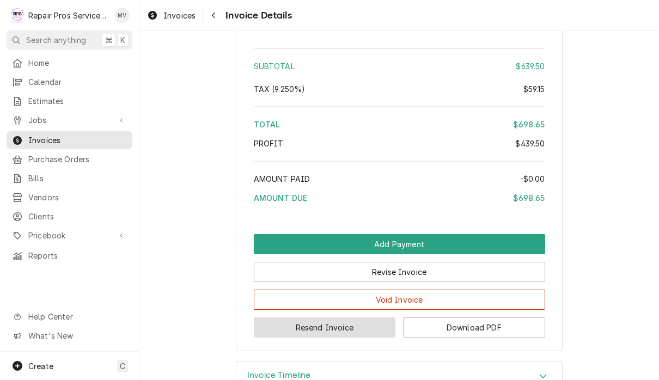
click at [363, 338] on button "Resend Invoice" at bounding box center [325, 327] width 142 height 20
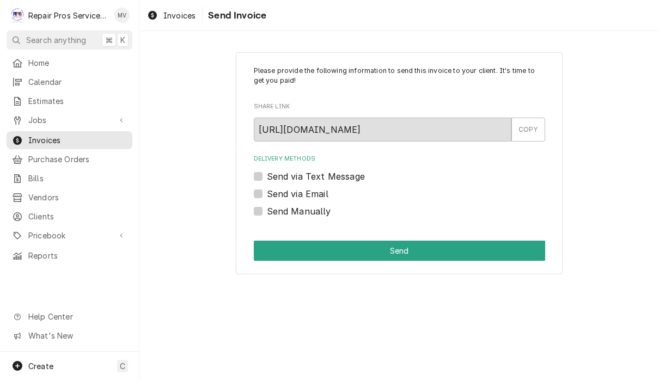
click at [319, 194] on label "Send via Email" at bounding box center [298, 193] width 62 height 13
click at [319, 194] on input "Send via Email" at bounding box center [412, 199] width 291 height 24
checkbox input "true"
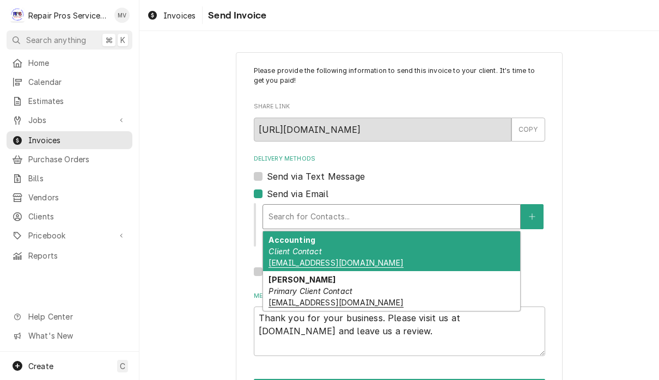
click at [357, 251] on div "Accounting Client Contact highlandventures@avidbill.com" at bounding box center [391, 251] width 257 height 40
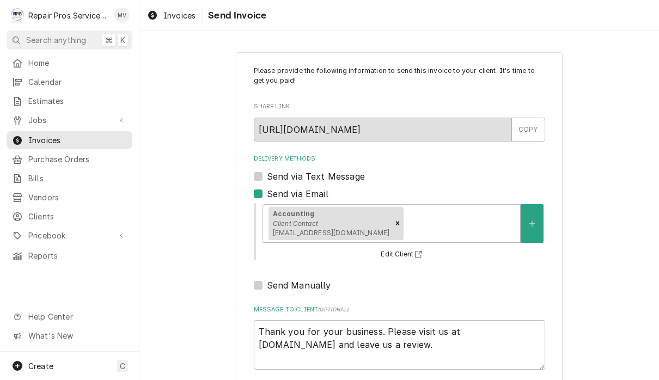
click at [448, 295] on div "Please provide the following information to send this invoice to your client. I…" at bounding box center [399, 218] width 291 height 304
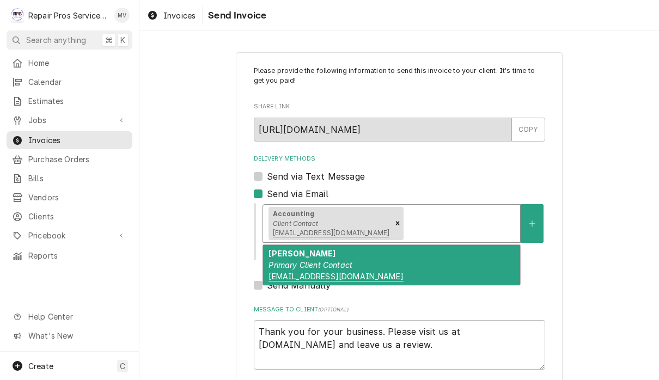
click at [423, 268] on div "Dan Primary Client Contact danielcain8726@gmail.com" at bounding box center [391, 265] width 257 height 40
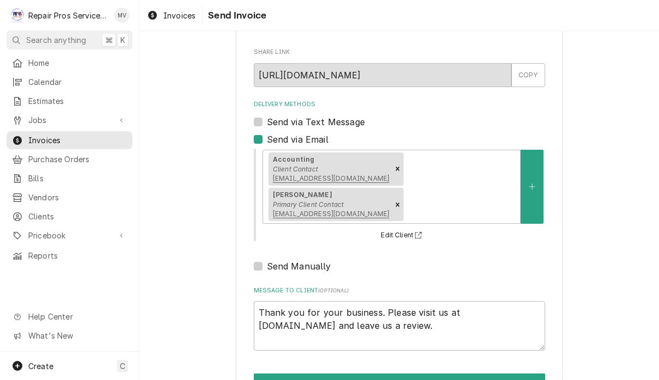
scroll to position [54, 0]
click at [408, 374] on button "Send" at bounding box center [399, 384] width 291 height 20
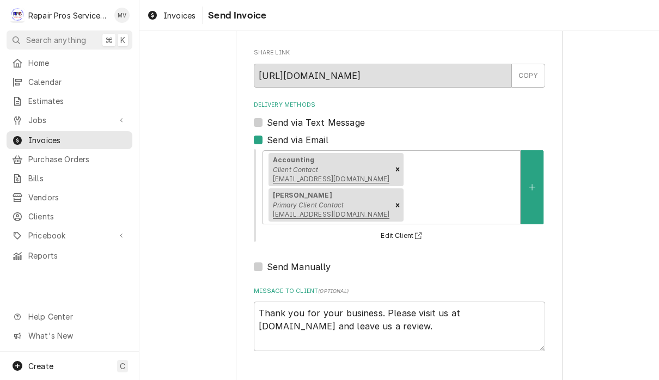
type textarea "x"
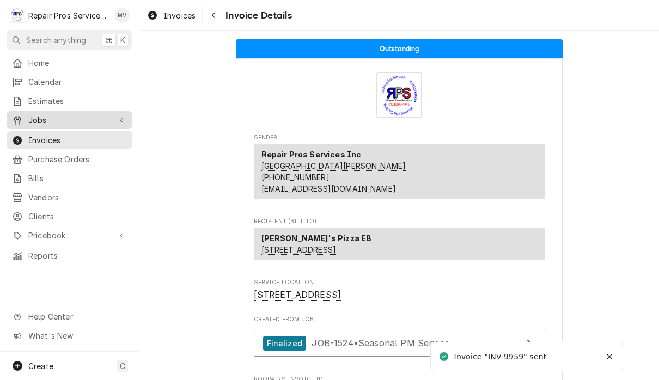
click at [65, 115] on span "Jobs" at bounding box center [69, 119] width 82 height 11
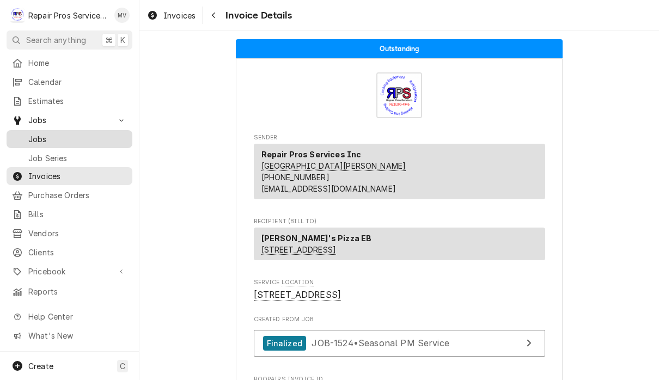
click at [66, 135] on span "Jobs" at bounding box center [77, 138] width 99 height 11
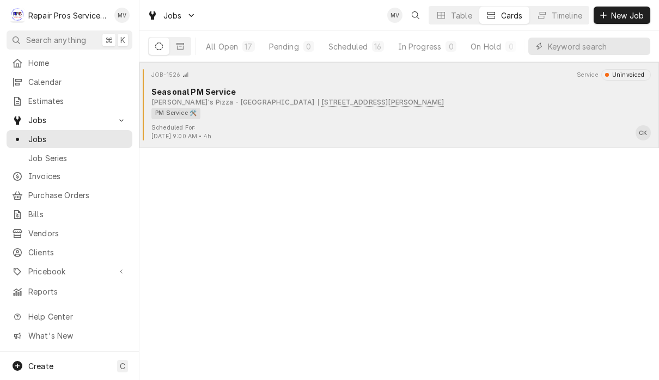
click at [408, 117] on div "PM Service 🛠️" at bounding box center [397, 113] width 492 height 11
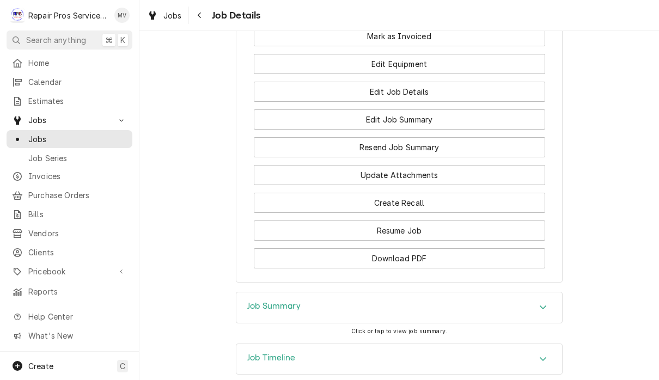
scroll to position [873, 0]
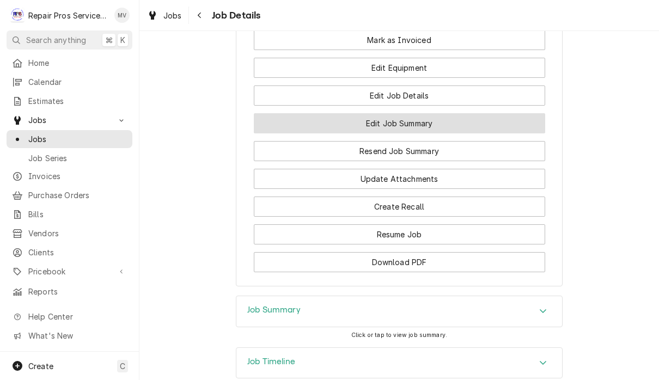
click at [451, 126] on button "Edit Job Summary" at bounding box center [399, 123] width 291 height 20
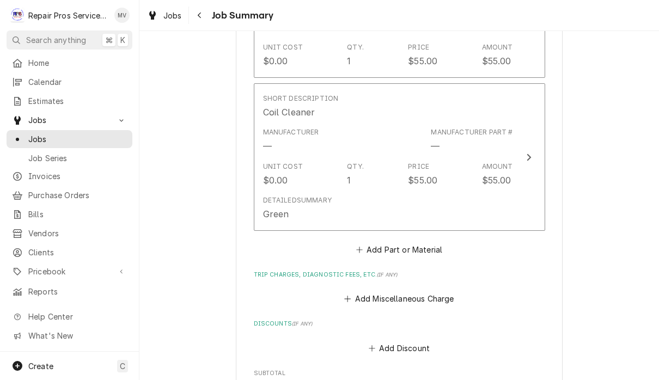
scroll to position [914, 0]
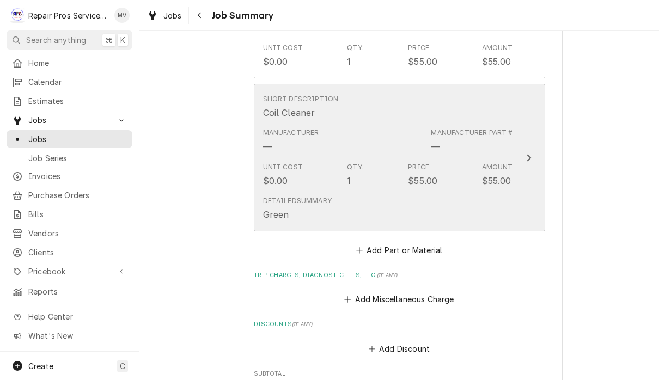
click at [528, 146] on button "Short Description Coil Cleaner Manufacturer — Manufacturer Part # — Unit Cost $…" at bounding box center [399, 158] width 291 height 148
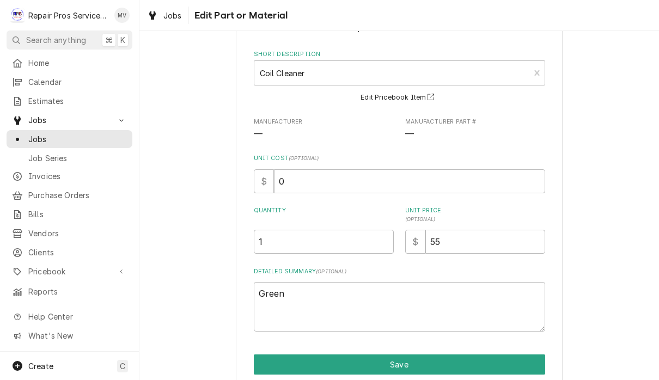
scroll to position [42, 0]
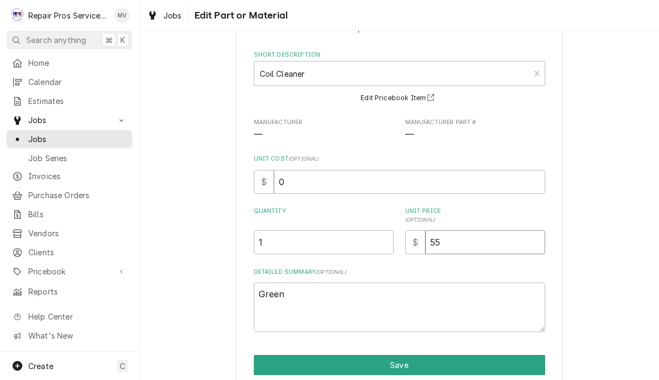
click at [470, 243] on input "55" at bounding box center [485, 242] width 120 height 24
type textarea "x"
type input "5"
type textarea "x"
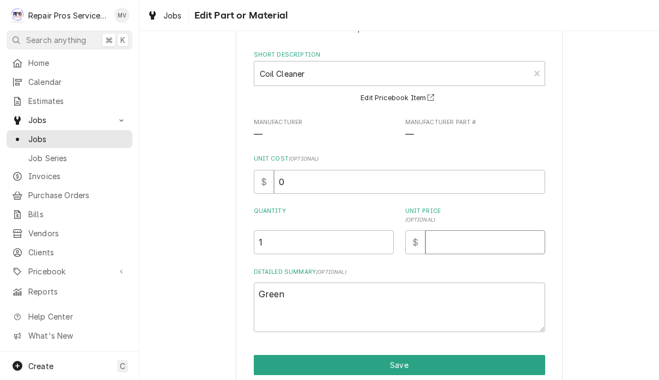
type input "2"
type textarea "x"
type input "25"
click at [569, 214] on div "Use the fields below to edit this part or material: Short Description Coil Clea…" at bounding box center [399, 214] width 520 height 426
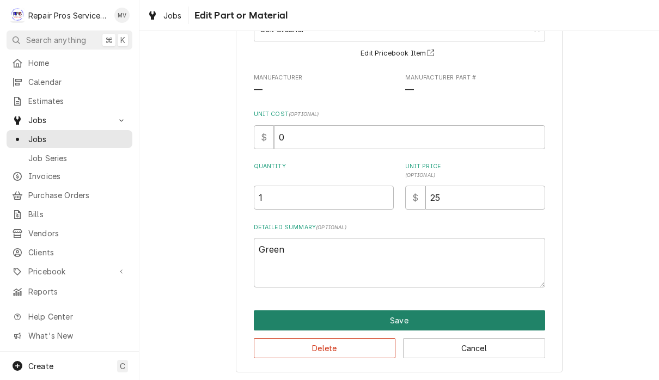
click at [403, 321] on button "Save" at bounding box center [399, 320] width 291 height 20
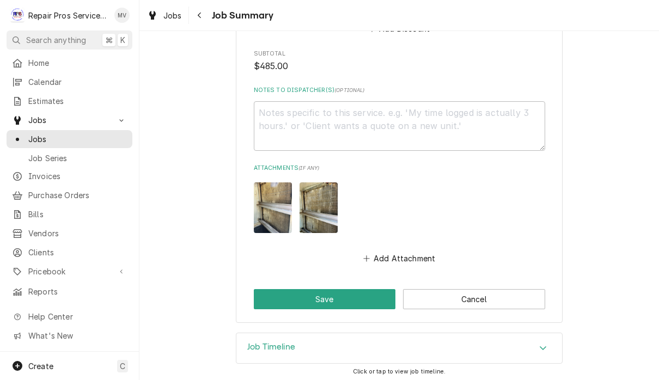
scroll to position [1234, 0]
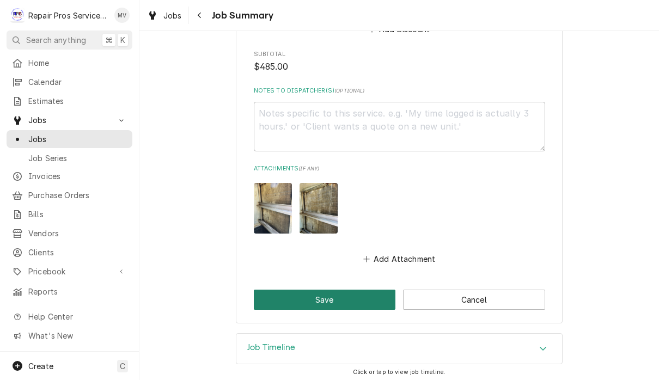
click at [344, 290] on button "Save" at bounding box center [325, 300] width 142 height 20
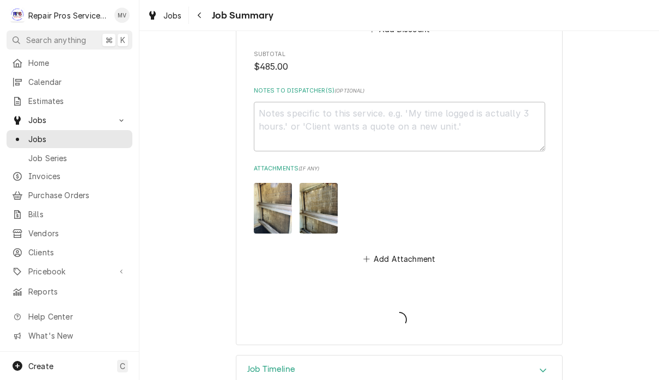
type textarea "x"
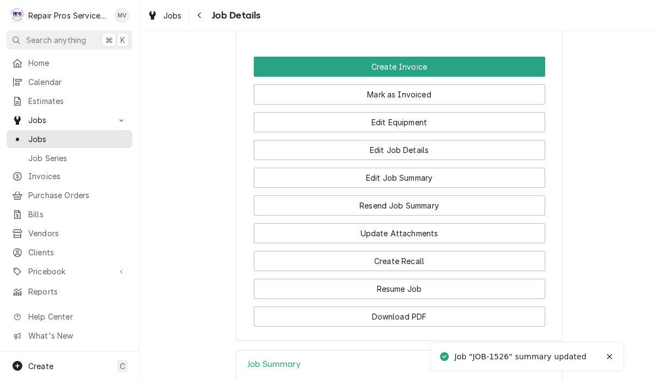
scroll to position [808, 0]
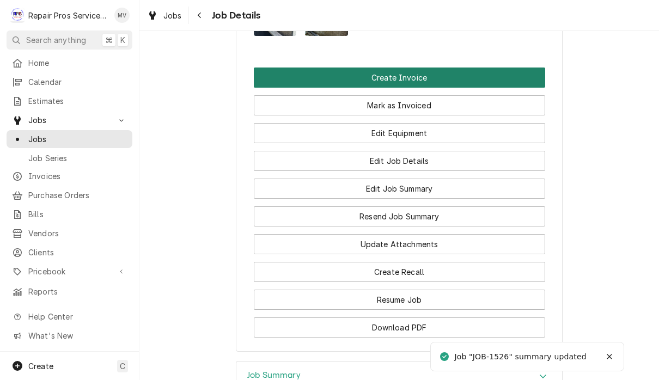
click at [420, 77] on button "Create Invoice" at bounding box center [399, 78] width 291 height 20
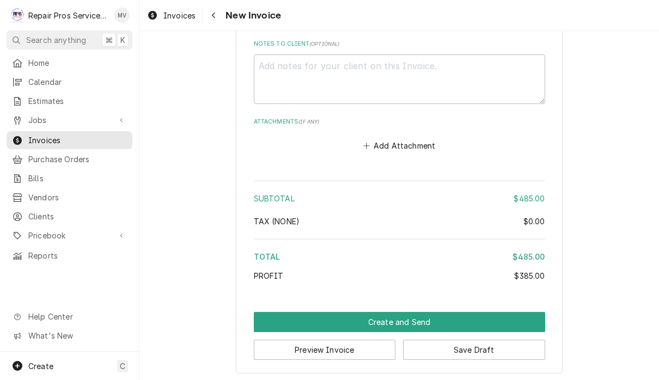
scroll to position [1850, 0]
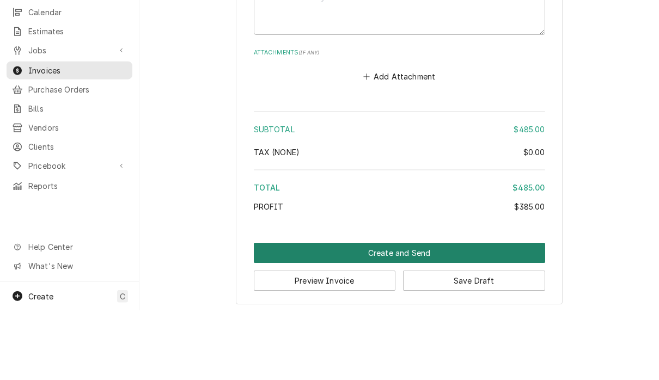
click at [422, 313] on button "Create and Send" at bounding box center [399, 323] width 291 height 20
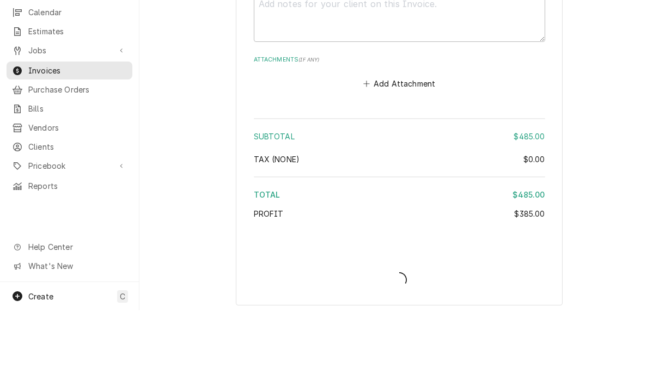
type textarea "x"
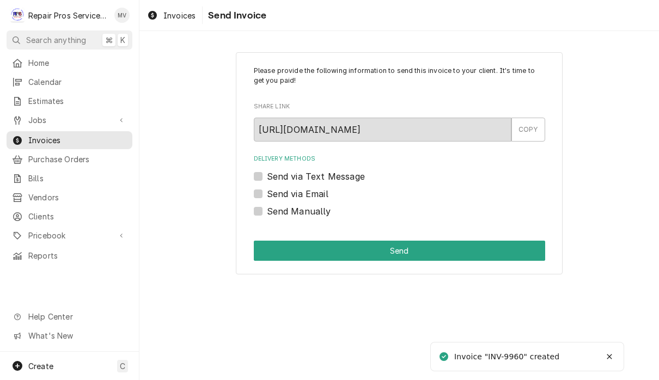
click at [311, 215] on label "Send Manually" at bounding box center [299, 211] width 64 height 13
click at [311, 215] on input "Send Manually" at bounding box center [412, 217] width 291 height 24
checkbox input "true"
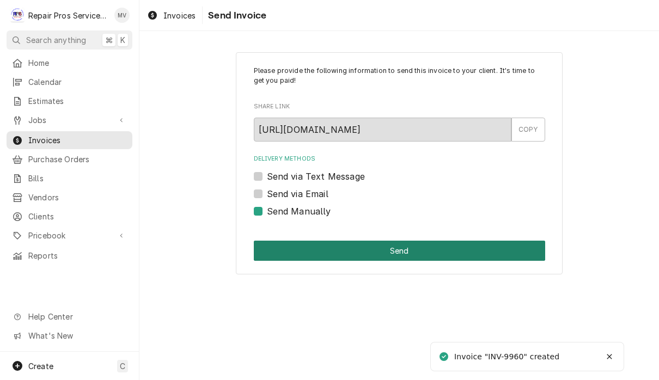
click at [427, 251] on button "Send" at bounding box center [399, 251] width 291 height 20
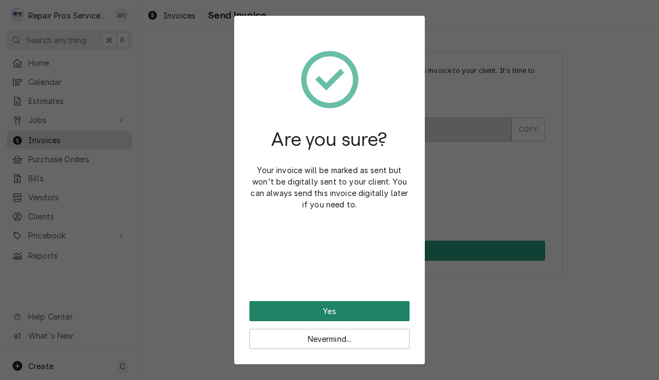
click at [369, 310] on button "Yes" at bounding box center [329, 311] width 160 height 20
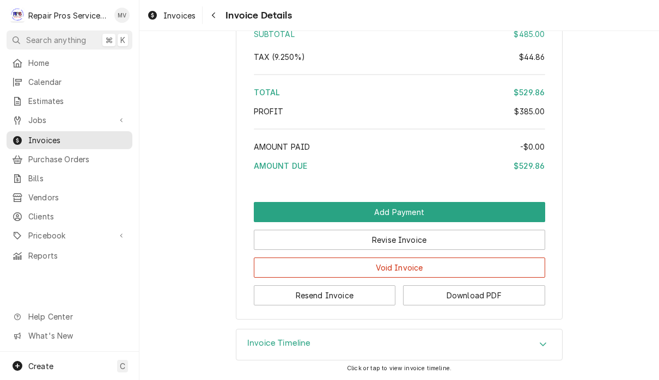
scroll to position [1854, 0]
click at [334, 295] on button "Resend Invoice" at bounding box center [325, 295] width 142 height 20
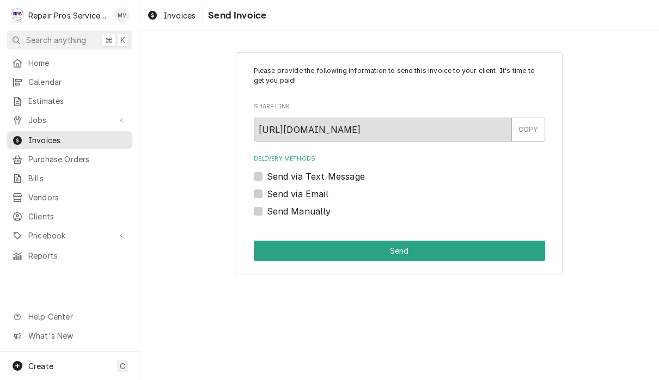
click at [322, 192] on label "Send via Email" at bounding box center [298, 193] width 62 height 13
click at [322, 192] on input "Send via Email" at bounding box center [412, 199] width 291 height 24
checkbox input "true"
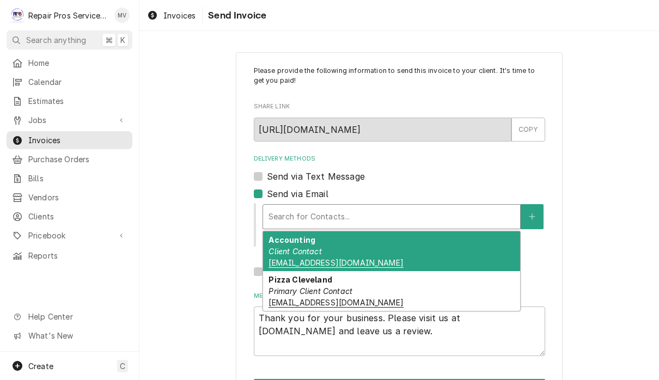
click at [362, 260] on span "[EMAIL_ADDRESS][DOMAIN_NAME]" at bounding box center [335, 263] width 135 height 10
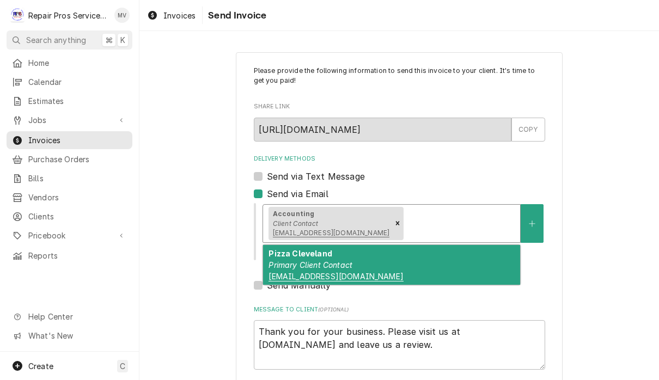
click at [460, 262] on div "Pizza Cleveland Primary Client Contact [EMAIL_ADDRESS][DOMAIN_NAME]" at bounding box center [391, 265] width 257 height 40
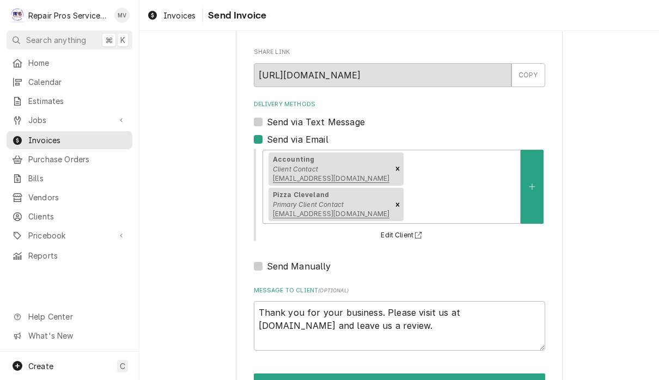
scroll to position [54, 0]
click at [445, 374] on button "Send" at bounding box center [399, 384] width 291 height 20
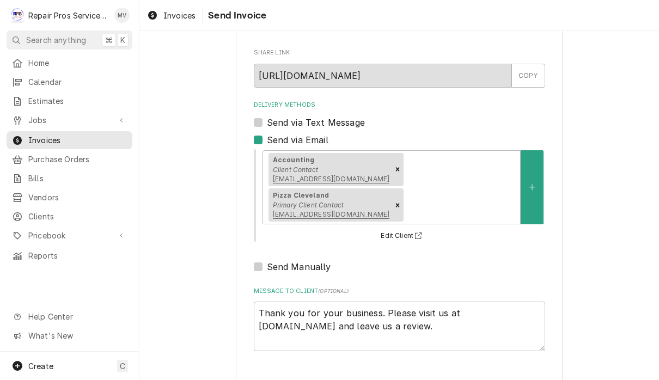
type textarea "x"
